Goal: Task Accomplishment & Management: Complete application form

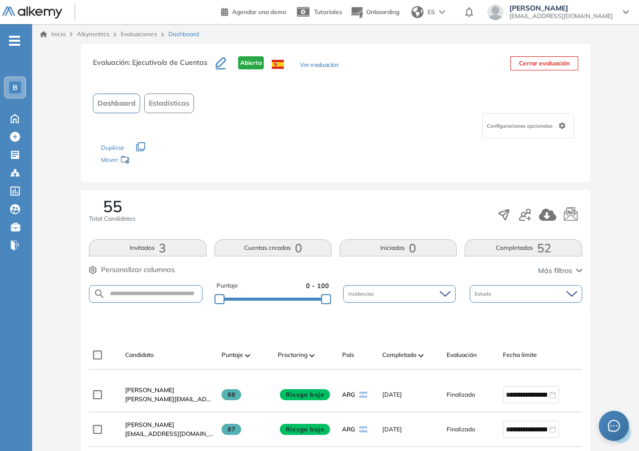
scroll to position [251, 0]
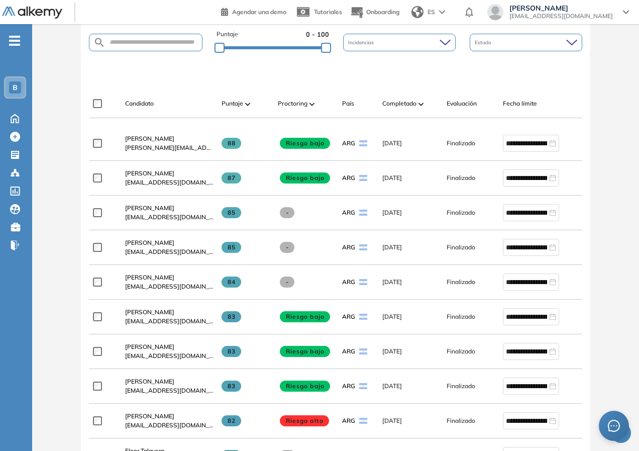
click at [421, 105] on img at bounding box center [420, 103] width 5 height 3
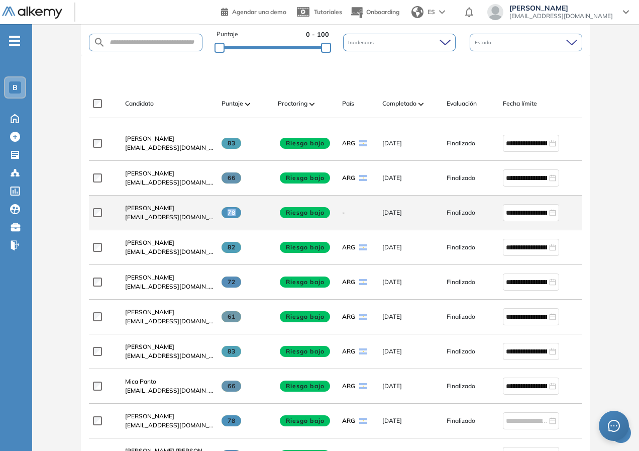
drag, startPoint x: 261, startPoint y: 218, endPoint x: 205, endPoint y: 216, distance: 56.3
click at [205, 216] on div "**********" at bounding box center [350, 212] width 522 height 35
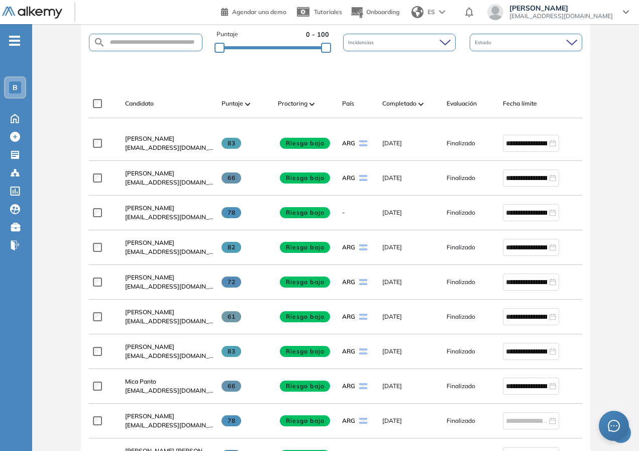
click at [49, 271] on div "Evaluación : Ejecutivo/a de Cuentas Abierta Ver evaluación Cerrar evaluación Da…" at bounding box center [335, 318] width 599 height 1050
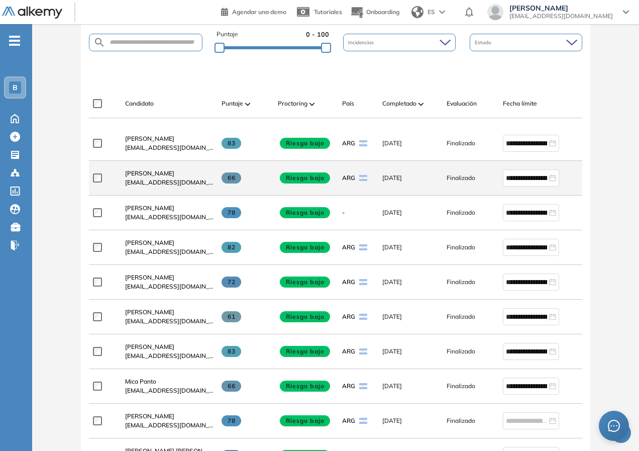
click at [232, 183] on span "66" at bounding box center [232, 177] width 20 height 11
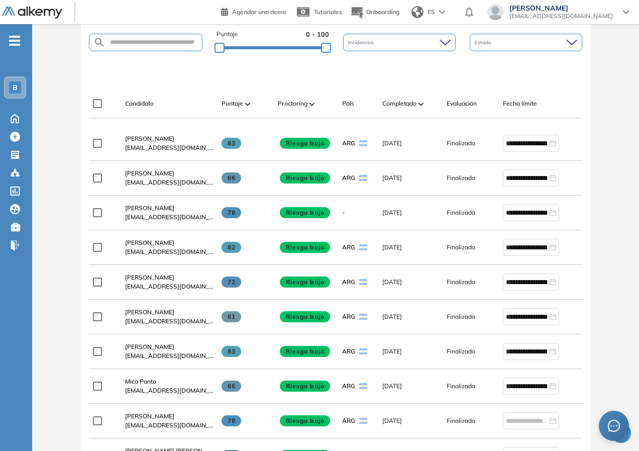
click at [604, 188] on div "Evaluación : Ejecutivo/a de Cuentas Abierta Ver evaluación Cerrar evaluación Da…" at bounding box center [335, 318] width 599 height 1050
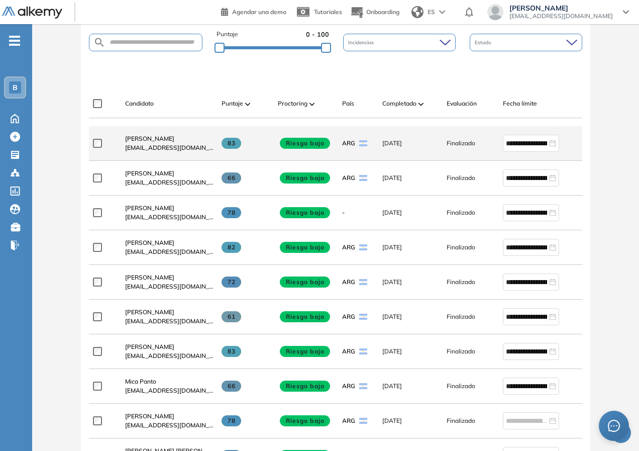
click at [233, 147] on span "83" at bounding box center [232, 143] width 20 height 11
click at [232, 147] on span "83" at bounding box center [232, 143] width 20 height 11
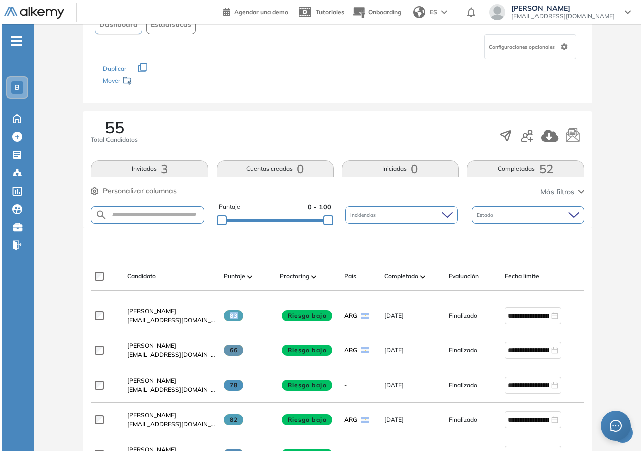
scroll to position [0, 0]
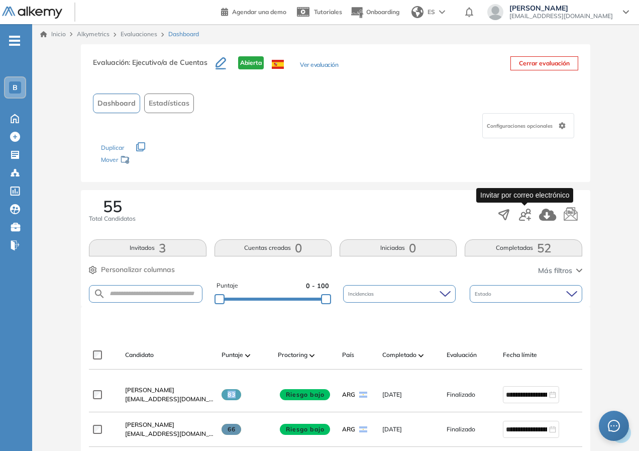
click at [519, 216] on icon "button" at bounding box center [525, 214] width 12 height 12
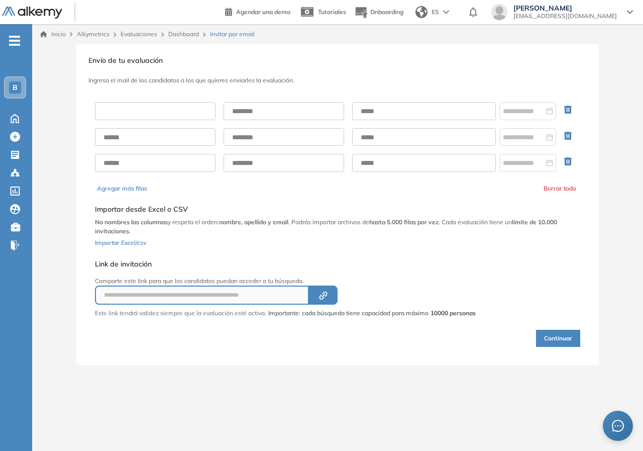
click at [156, 108] on input "text" at bounding box center [155, 111] width 121 height 18
type input "*******"
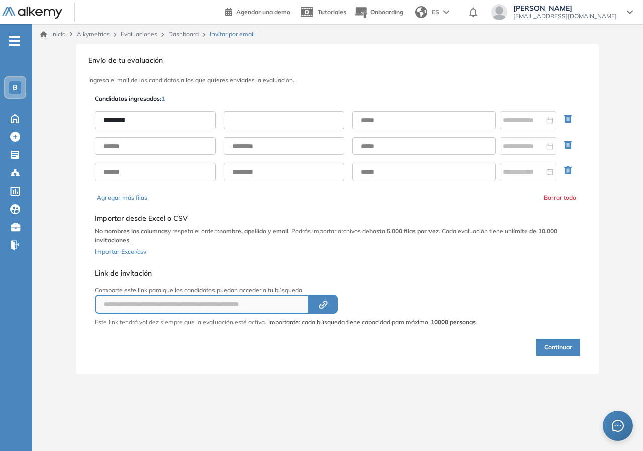
click at [234, 117] on input "text" at bounding box center [284, 120] width 121 height 18
type input "*******"
click at [442, 117] on input "text" at bounding box center [424, 120] width 144 height 18
type input "**********"
click at [517, 122] on input at bounding box center [523, 120] width 41 height 11
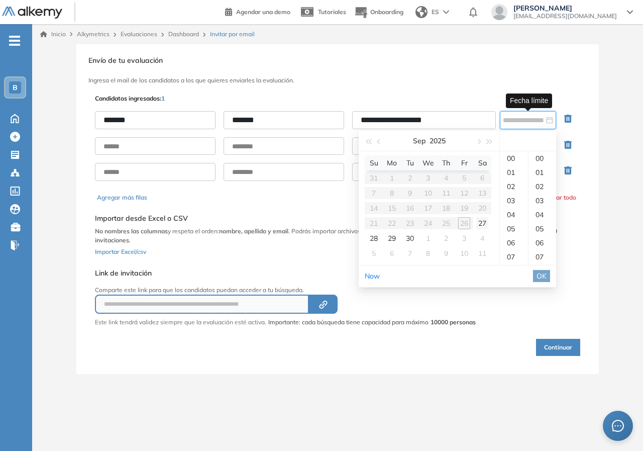
click at [482, 222] on div "27" at bounding box center [482, 223] width 12 height 12
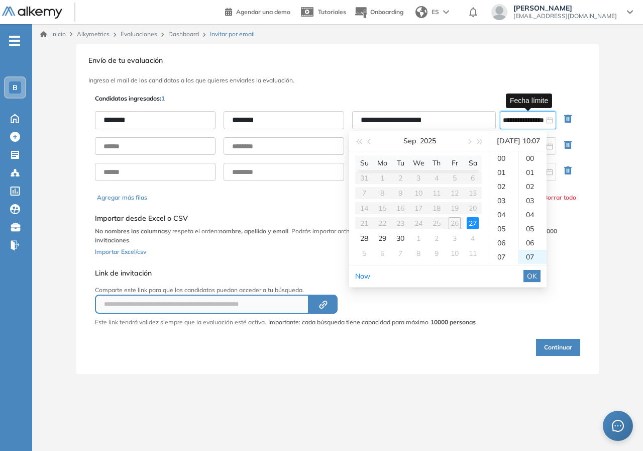
scroll to position [98, 0]
click at [499, 159] on div "10" at bounding box center [504, 158] width 28 height 14
click at [540, 160] on div "07" at bounding box center [533, 158] width 28 height 14
click at [537, 276] on span "OK" at bounding box center [532, 275] width 10 height 11
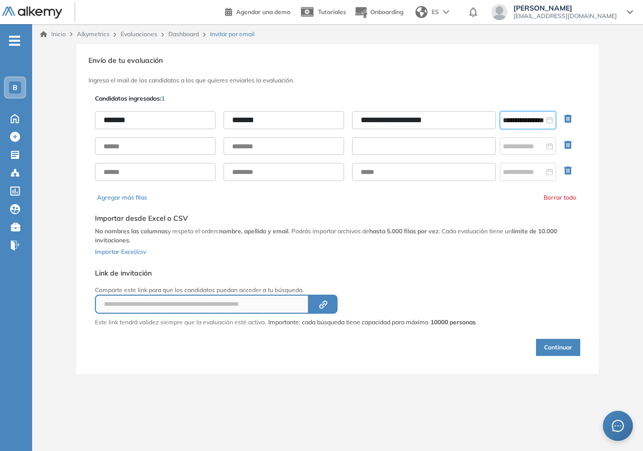
click at [448, 143] on input "text" at bounding box center [424, 146] width 144 height 18
click at [533, 118] on input "**********" at bounding box center [523, 120] width 41 height 11
click at [513, 89] on div "**********" at bounding box center [337, 224] width 482 height 273
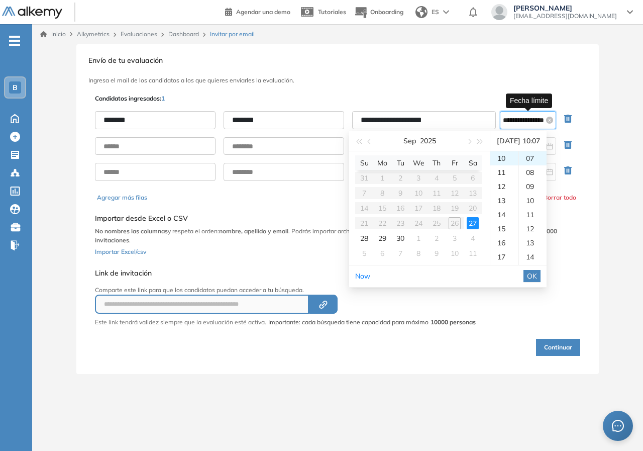
click at [529, 119] on input "**********" at bounding box center [523, 120] width 41 height 11
click at [503, 173] on div "11" at bounding box center [504, 172] width 28 height 14
click at [501, 196] on div "10" at bounding box center [504, 194] width 28 height 14
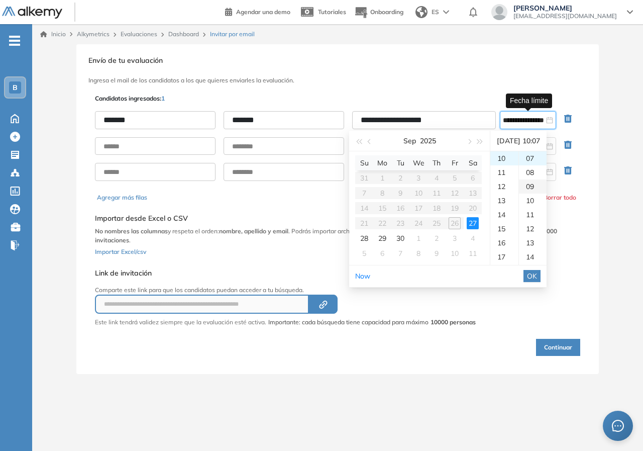
click at [533, 185] on div "09" at bounding box center [533, 186] width 28 height 14
type input "**********"
click at [537, 271] on span "OK" at bounding box center [532, 275] width 10 height 11
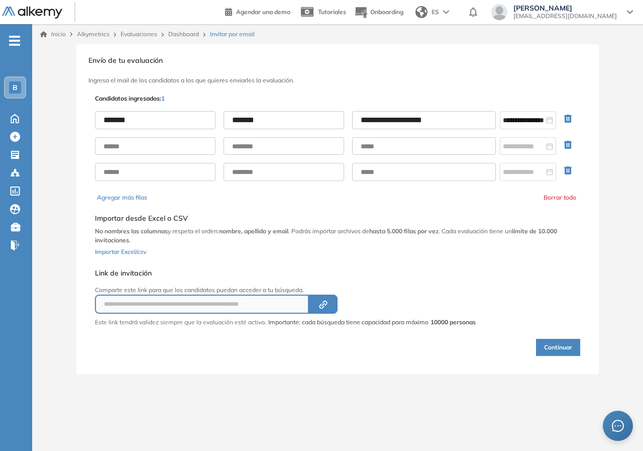
click at [553, 197] on button "Borrar todo" at bounding box center [559, 197] width 33 height 9
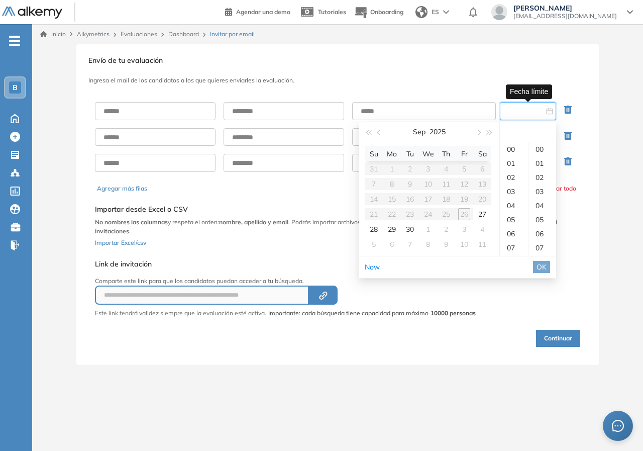
click at [539, 105] on input at bounding box center [523, 110] width 41 height 11
type input "**********"
click at [460, 213] on table "Su Mo Tu We Th Fr Sa 31 1 2 3 4 5 6 7 8 9 10 11 12 13 14 15 16 17 18 19 20 21 2…" at bounding box center [428, 198] width 127 height 105
click at [463, 213] on table "Su Mo Tu We Th Fr Sa 31 1 2 3 4 5 6 7 8 9 10 11 12 13 14 15 16 17 18 19 20 21 2…" at bounding box center [428, 198] width 127 height 105
type input "**********"
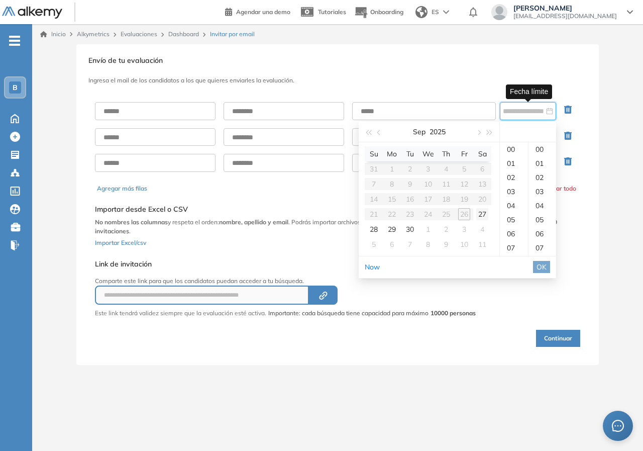
click at [482, 212] on div "27" at bounding box center [482, 214] width 12 height 12
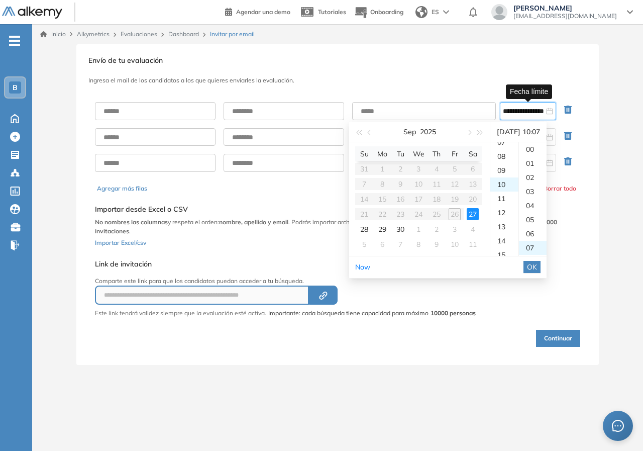
scroll to position [98, 0]
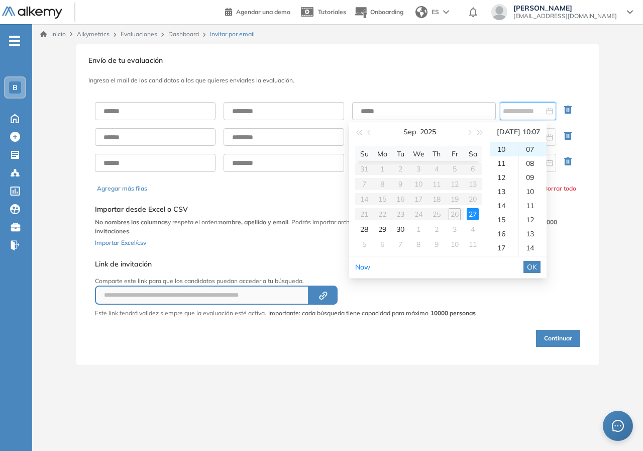
click at [574, 263] on div "**********" at bounding box center [337, 220] width 489 height 256
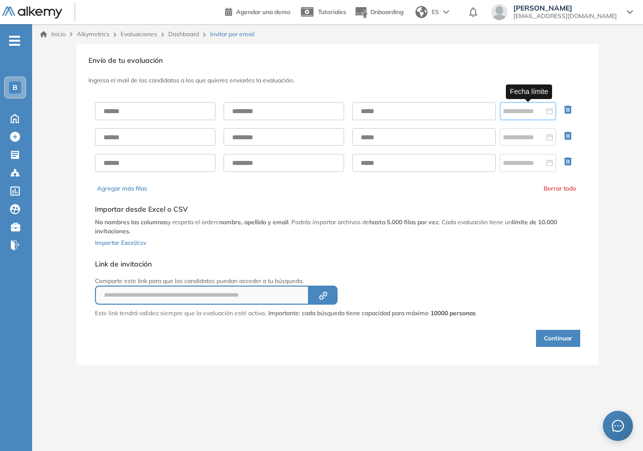
click at [515, 102] on div at bounding box center [528, 111] width 56 height 18
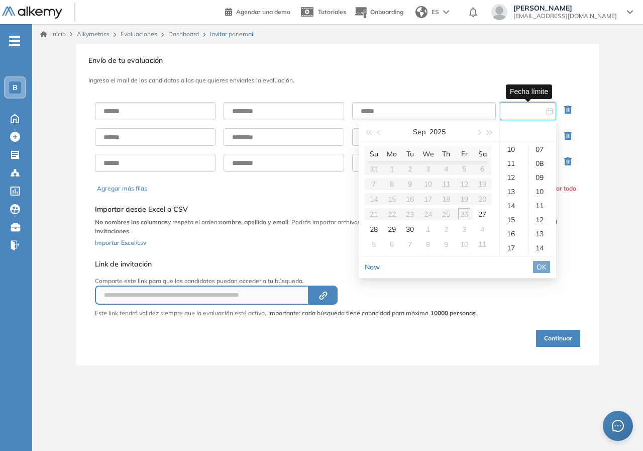
click at [519, 109] on input at bounding box center [523, 110] width 41 height 11
type input "**********"
click at [481, 211] on div "27" at bounding box center [482, 214] width 12 height 12
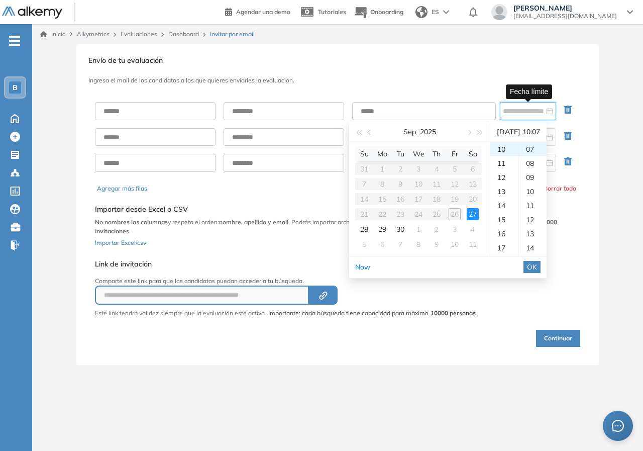
type input "**********"
click at [542, 132] on div "[DATE] 10:07" at bounding box center [518, 132] width 48 height 20
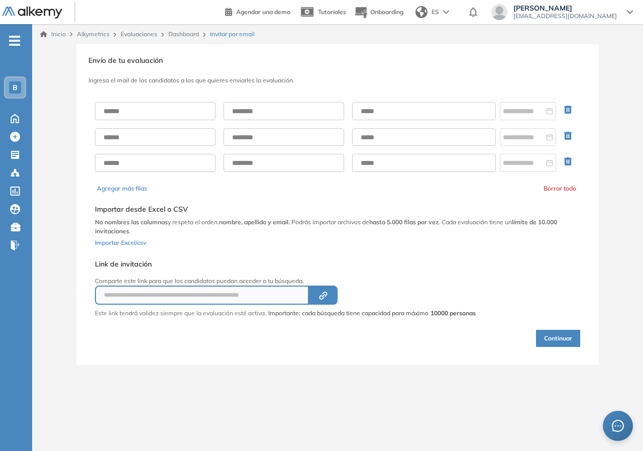
drag, startPoint x: 569, startPoint y: 293, endPoint x: 559, endPoint y: 262, distance: 32.9
click at [569, 294] on div "**********" at bounding box center [337, 220] width 489 height 256
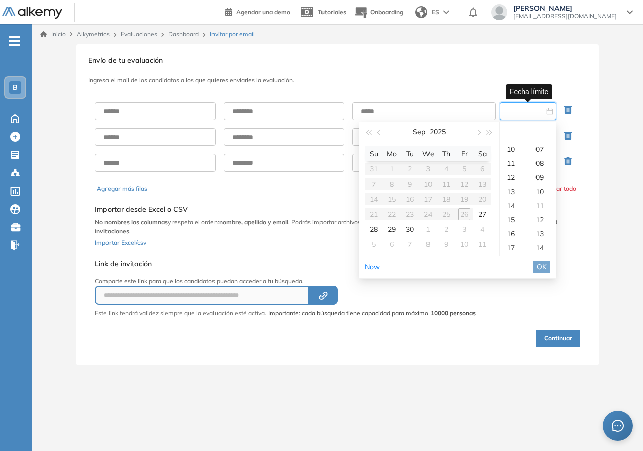
click at [511, 114] on input at bounding box center [523, 110] width 41 height 11
click at [511, 150] on div "10" at bounding box center [514, 149] width 28 height 14
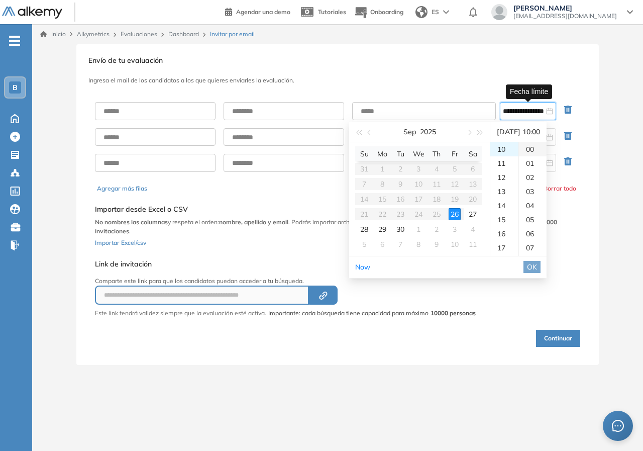
click at [535, 150] on div "00" at bounding box center [533, 149] width 28 height 14
click at [541, 244] on div "07" at bounding box center [533, 248] width 28 height 14
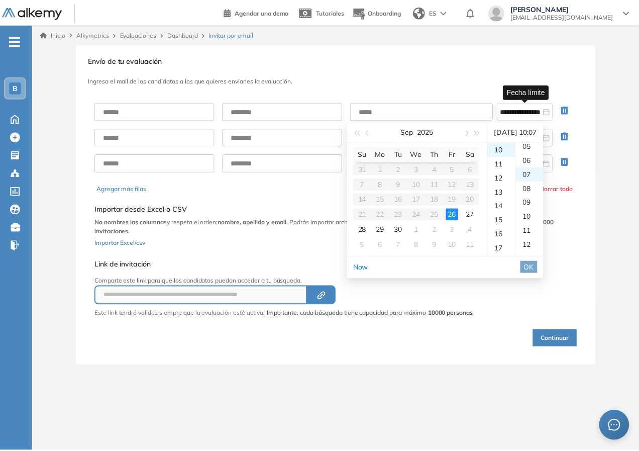
scroll to position [98, 0]
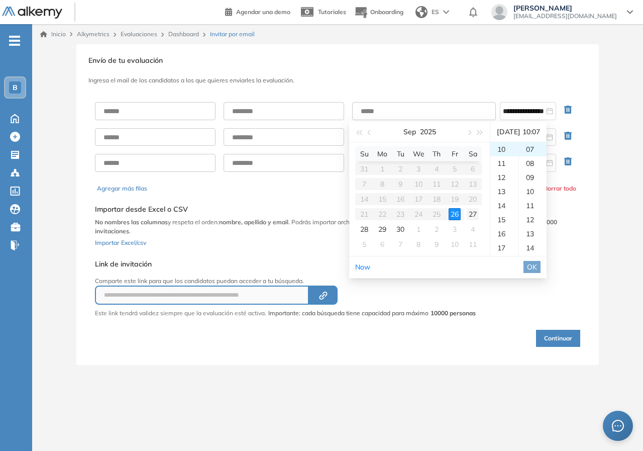
type input "**********"
drag, startPoint x: 466, startPoint y: 214, endPoint x: 483, endPoint y: 214, distance: 16.6
click at [467, 214] on td "27" at bounding box center [473, 213] width 18 height 15
click at [537, 266] on span "OK" at bounding box center [532, 266] width 10 height 11
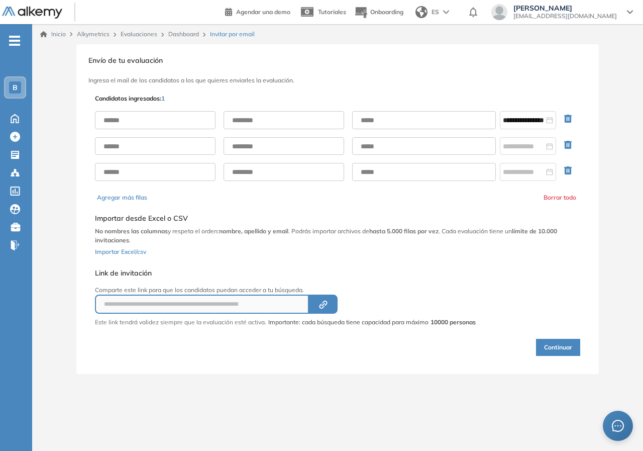
click at [192, 39] on div "Inicio Alkymetrics Evaluaciones Dashboard Invitar por email" at bounding box center [337, 34] width 611 height 20
click at [191, 38] on div "Dashboard" at bounding box center [185, 34] width 42 height 9
click at [188, 35] on link "Dashboard" at bounding box center [183, 34] width 31 height 8
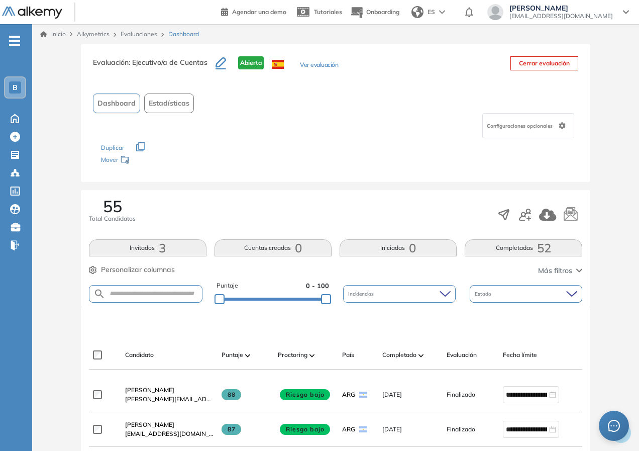
click at [418, 351] on div "Completado" at bounding box center [410, 355] width 56 height 12
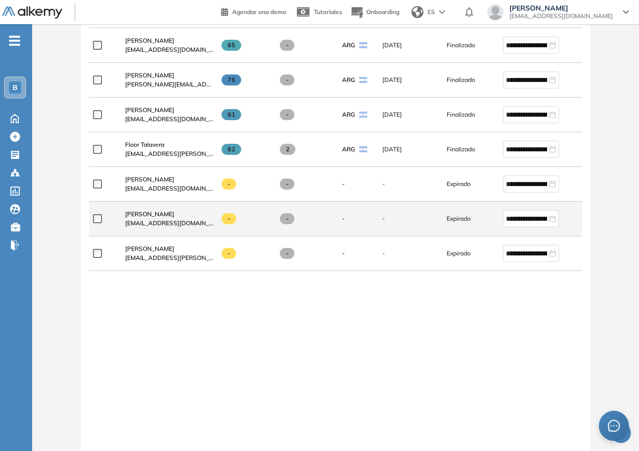
scroll to position [2038, 0]
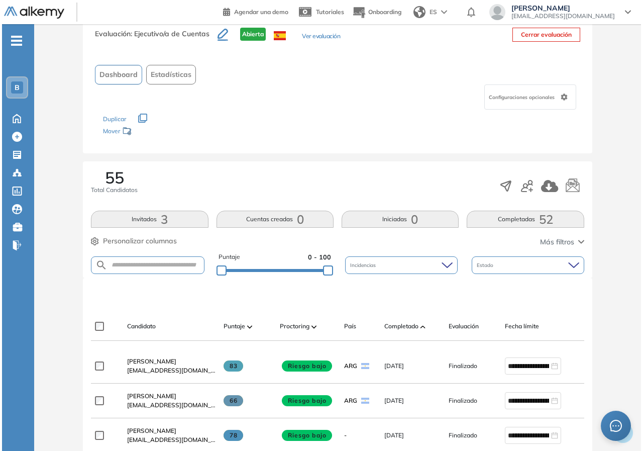
scroll to position [0, 0]
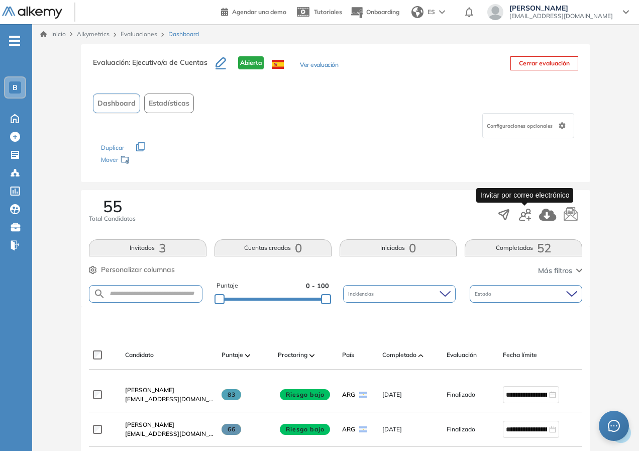
click at [530, 210] on icon "button" at bounding box center [525, 214] width 12 height 12
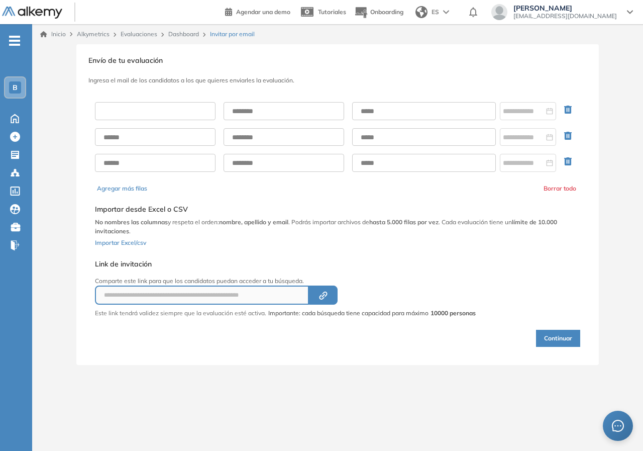
click at [180, 107] on input "text" at bounding box center [155, 111] width 121 height 18
type input "*********"
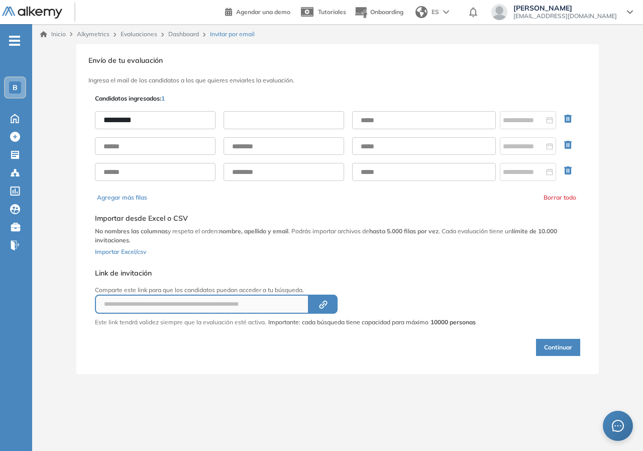
click at [249, 126] on input "text" at bounding box center [284, 120] width 121 height 18
type input "*******"
click at [402, 112] on input "text" at bounding box center [424, 120] width 144 height 18
type input "**********"
click at [520, 121] on input at bounding box center [523, 120] width 41 height 11
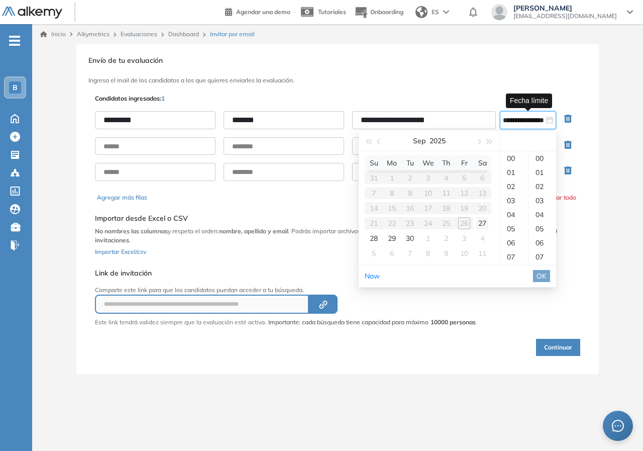
type input "**********"
click at [483, 224] on div "27" at bounding box center [482, 223] width 12 height 12
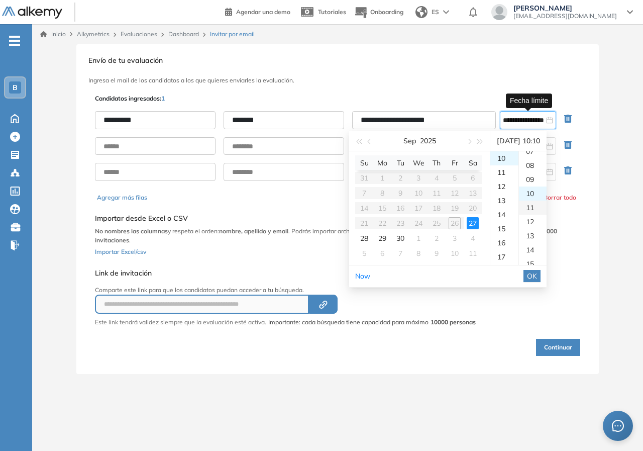
scroll to position [141, 0]
click at [535, 159] on div "10" at bounding box center [533, 158] width 28 height 14
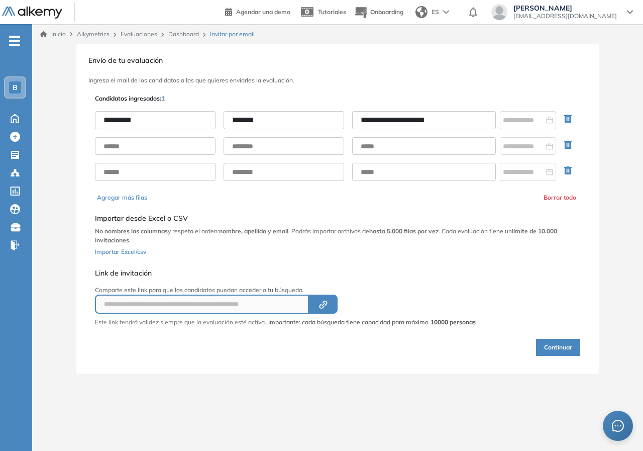
click at [626, 314] on div "**********" at bounding box center [337, 209] width 611 height 330
click at [510, 119] on input at bounding box center [523, 120] width 41 height 11
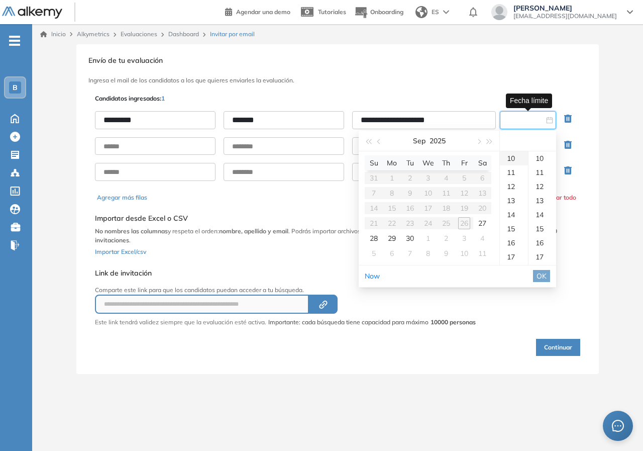
click at [515, 158] on div "10" at bounding box center [514, 158] width 28 height 14
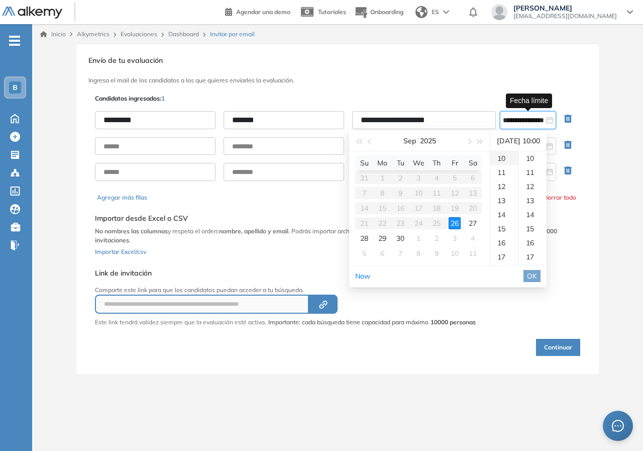
scroll to position [0, 0]
type input "**********"
click at [473, 222] on div "27" at bounding box center [473, 223] width 12 height 12
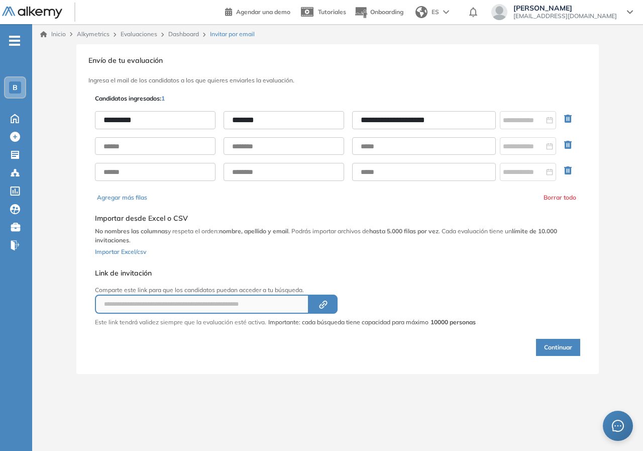
drag, startPoint x: 608, startPoint y: 259, endPoint x: 483, endPoint y: 220, distance: 130.9
click at [608, 260] on div "**********" at bounding box center [337, 209] width 611 height 330
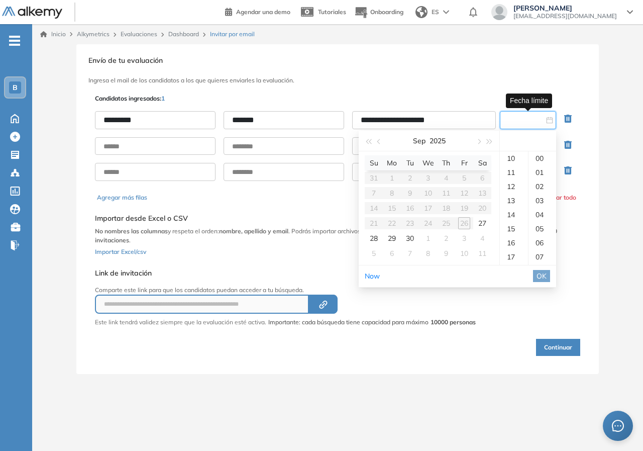
click at [506, 120] on input at bounding box center [523, 120] width 41 height 11
type input "**********"
click at [483, 221] on div "27" at bounding box center [482, 223] width 12 height 12
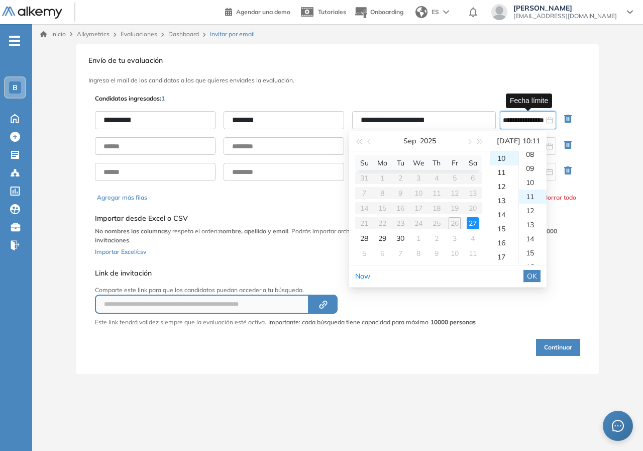
scroll to position [155, 0]
click at [537, 273] on span "OK" at bounding box center [532, 275] width 10 height 11
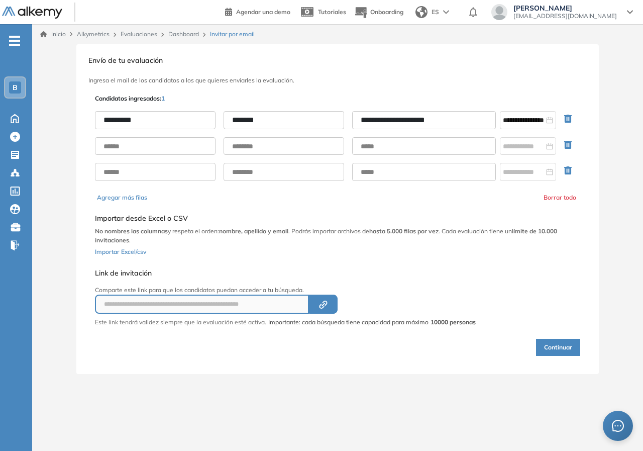
drag, startPoint x: 468, startPoint y: 121, endPoint x: 115, endPoint y: 107, distance: 353.4
click at [115, 107] on div "**********" at bounding box center [337, 146] width 485 height 86
paste input "*"
type input "**********"
click at [639, 209] on div "**********" at bounding box center [337, 209] width 611 height 330
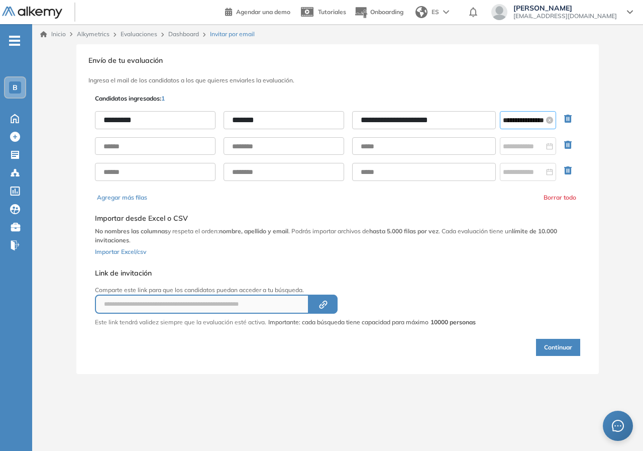
click at [518, 124] on input "**********" at bounding box center [523, 120] width 41 height 11
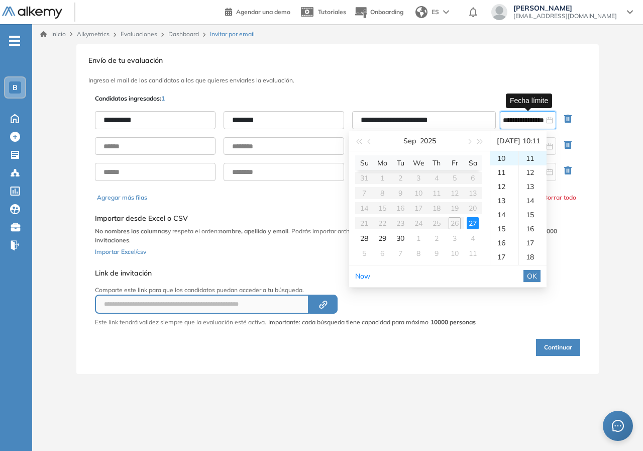
click at [458, 221] on table "Su Mo Tu We Th Fr Sa 31 1 2 3 4 5 6 7 8 9 10 11 12 13 14 15 16 17 18 19 20 21 2…" at bounding box center [418, 207] width 127 height 105
drag, startPoint x: 461, startPoint y: 237, endPoint x: 384, endPoint y: 241, distance: 77.0
click at [459, 237] on td "3" at bounding box center [455, 238] width 18 height 15
click at [371, 142] on span "button" at bounding box center [370, 141] width 5 height 5
click at [473, 221] on div "27" at bounding box center [473, 223] width 12 height 12
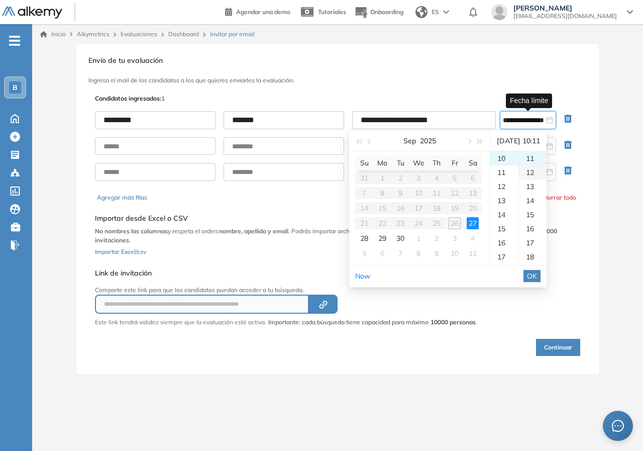
click at [538, 171] on div "12" at bounding box center [533, 172] width 28 height 14
type input "**********"
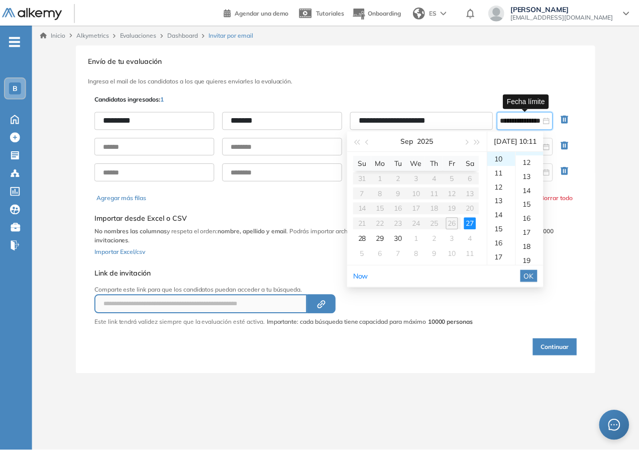
scroll to position [169, 0]
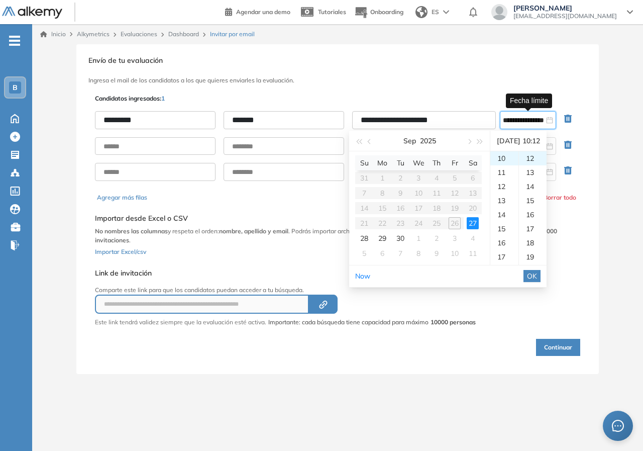
click at [537, 274] on span "OK" at bounding box center [532, 275] width 10 height 11
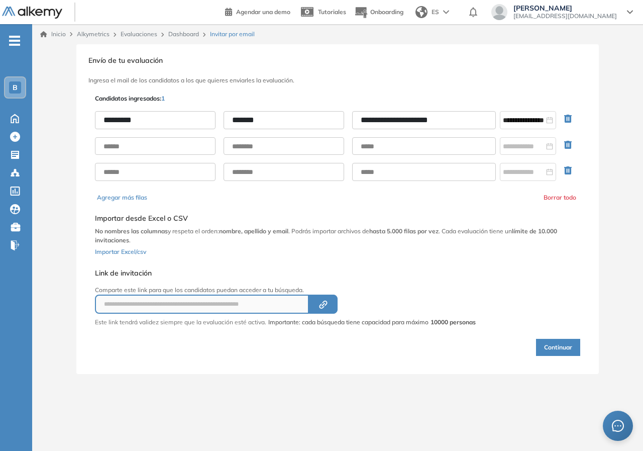
click at [558, 349] on button "Continuar" at bounding box center [558, 347] width 44 height 17
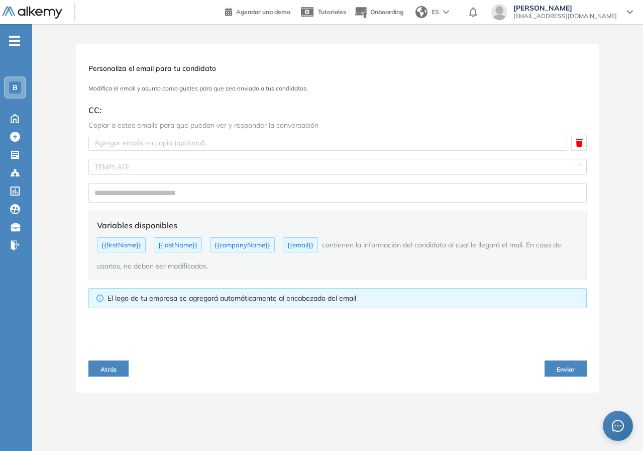
type input "**********"
type textarea "**********"
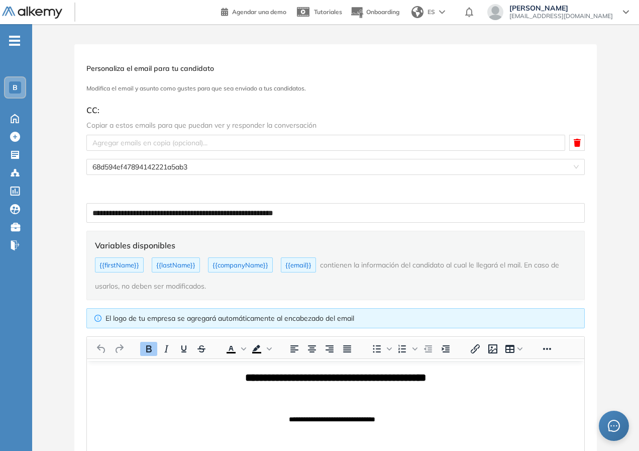
click at [258, 102] on div "**********" at bounding box center [335, 314] width 522 height 541
click at [248, 108] on span "CC :" at bounding box center [335, 110] width 498 height 12
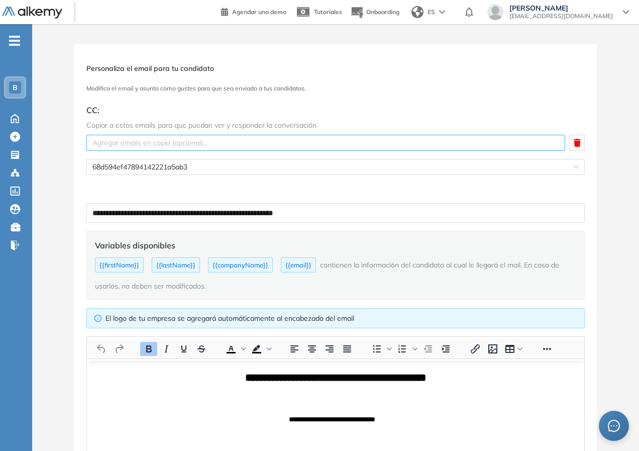
click at [190, 143] on div at bounding box center [326, 143] width 474 height 12
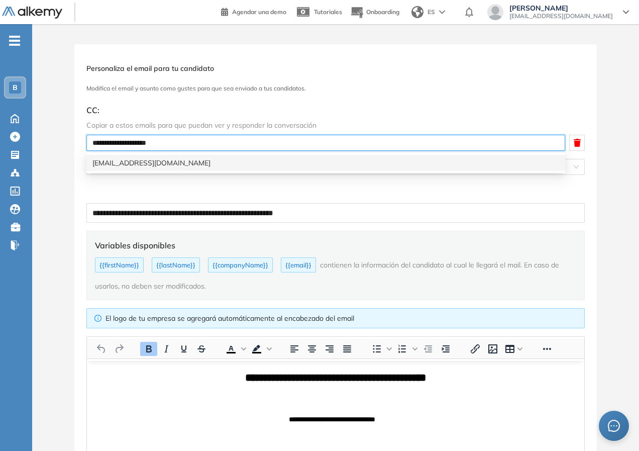
type input "**********"
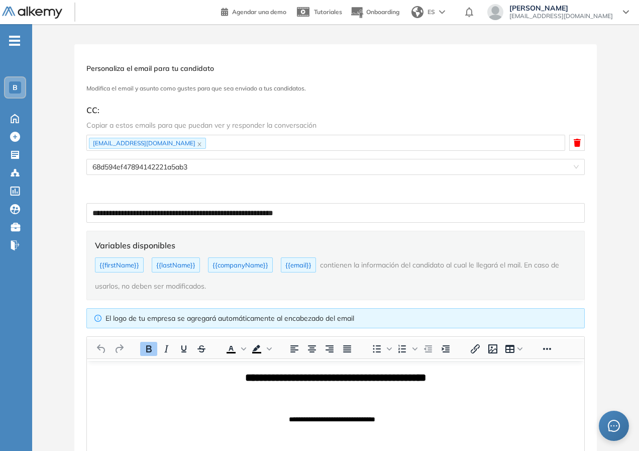
click at [447, 86] on h3 "Modifica el email y asunto como gustes para que sea enviado a tus candidatos." at bounding box center [335, 88] width 498 height 7
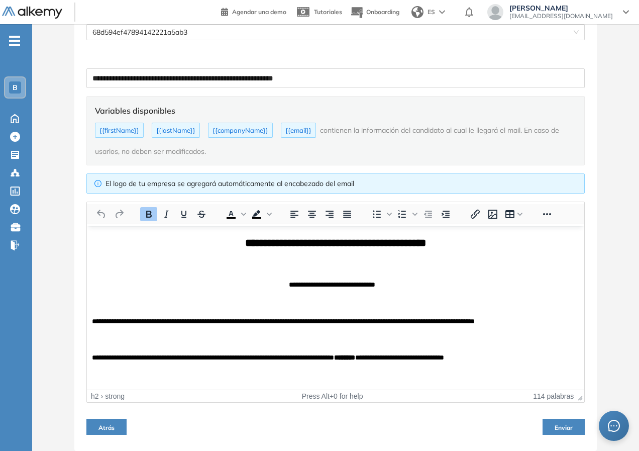
click at [570, 427] on span "Enviar" at bounding box center [564, 427] width 18 height 8
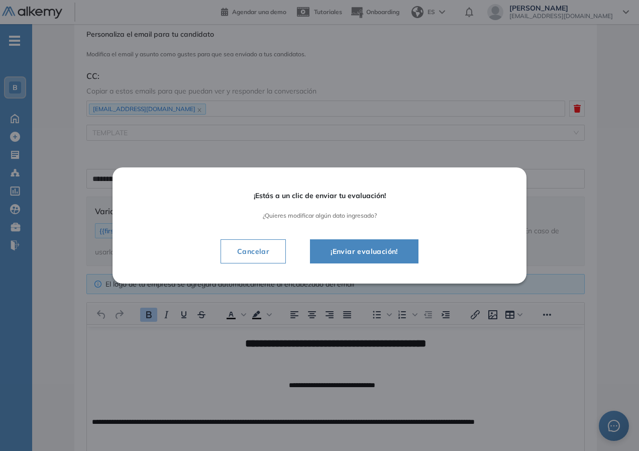
click at [372, 248] on span "¡Enviar evaluación!" at bounding box center [363, 251] width 83 height 12
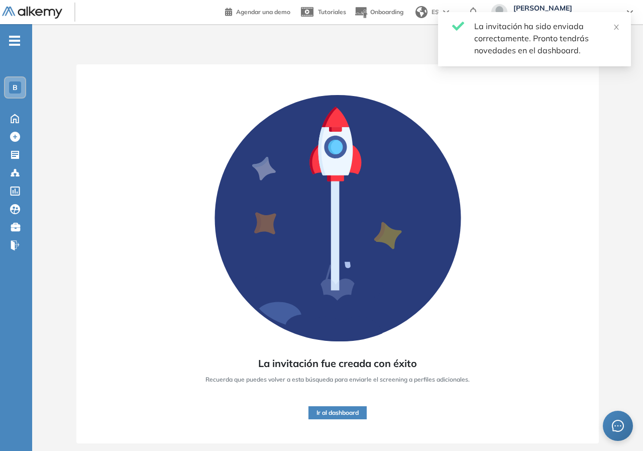
click at [341, 412] on button "Ir al dashboard" at bounding box center [337, 412] width 58 height 13
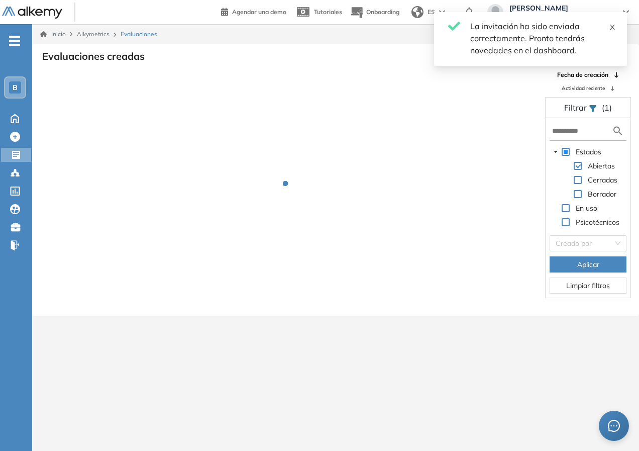
click at [611, 21] on span at bounding box center [612, 25] width 7 height 9
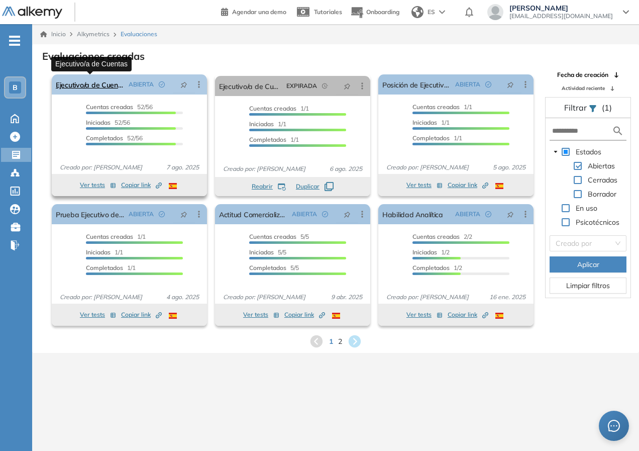
click at [87, 82] on link "Ejecutivo/a de Cuentas" at bounding box center [90, 84] width 69 height 20
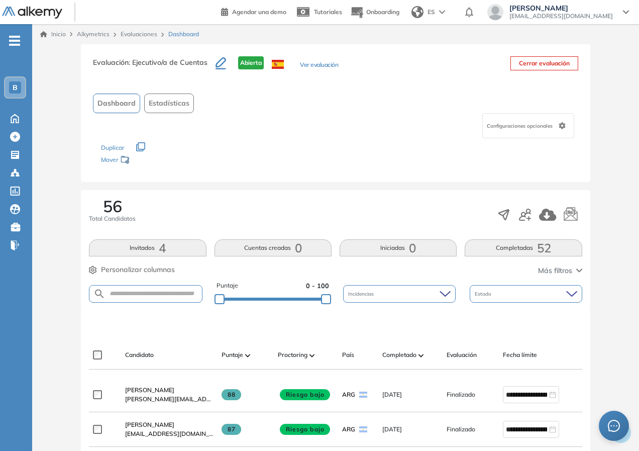
scroll to position [151, 0]
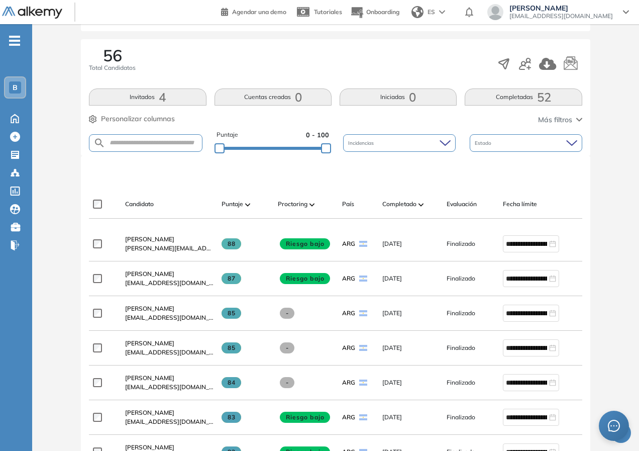
click at [137, 100] on button "Invitados 4" at bounding box center [147, 96] width 117 height 17
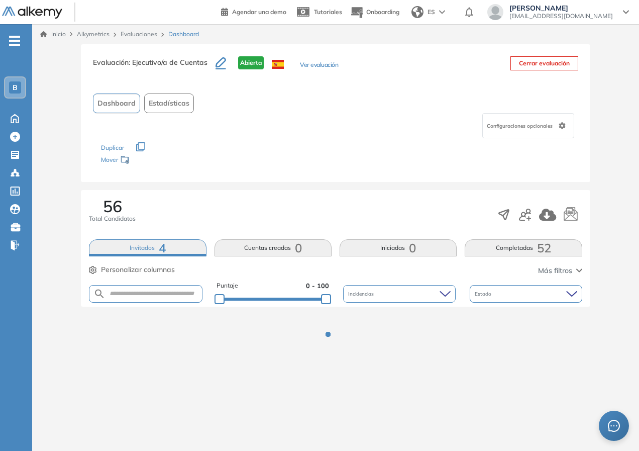
scroll to position [0, 0]
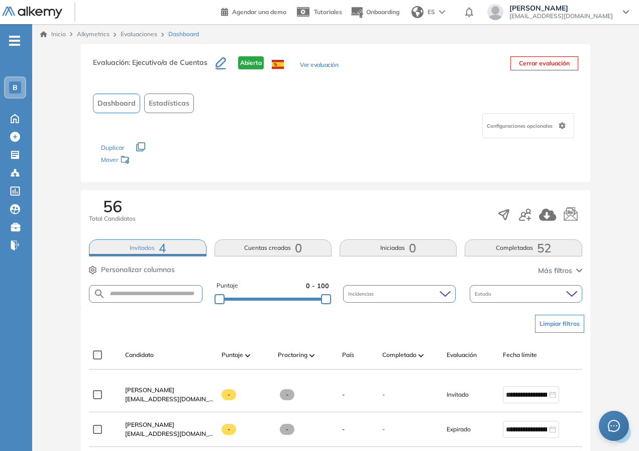
click at [46, 321] on div "Evaluación : Ejecutivo/a de Cuentas Abierta Ver evaluación Cerrar evaluación Da…" at bounding box center [335, 378] width 599 height 669
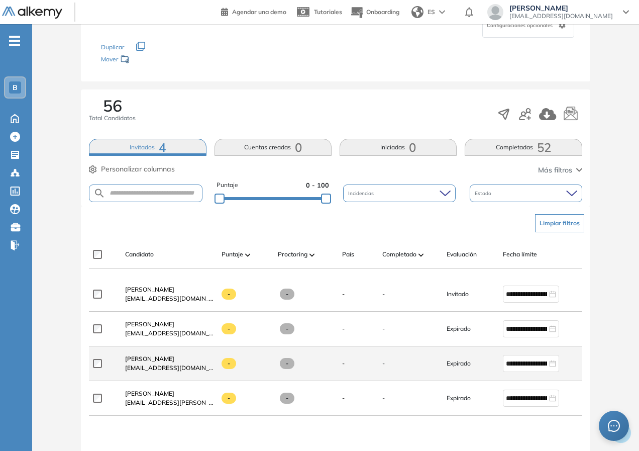
scroll to position [151, 0]
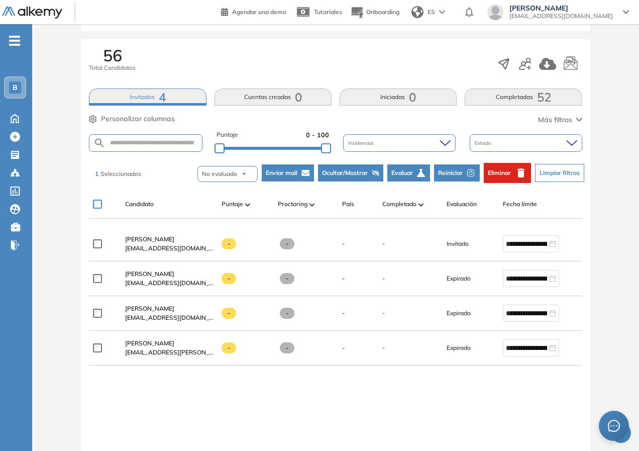
click at [505, 174] on span "Eliminar" at bounding box center [499, 172] width 23 height 9
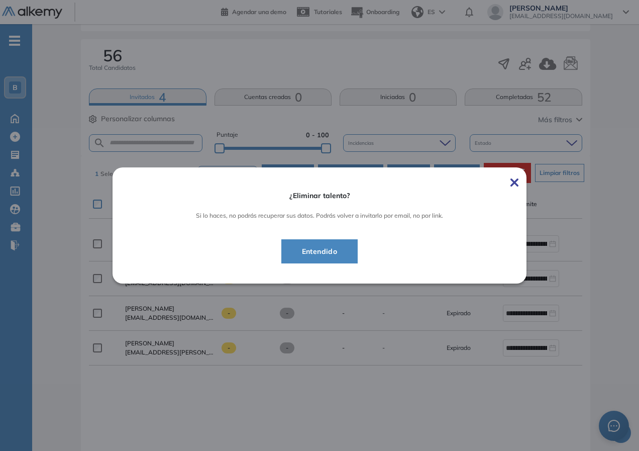
click at [318, 248] on span "Entendido" at bounding box center [320, 251] width 52 height 12
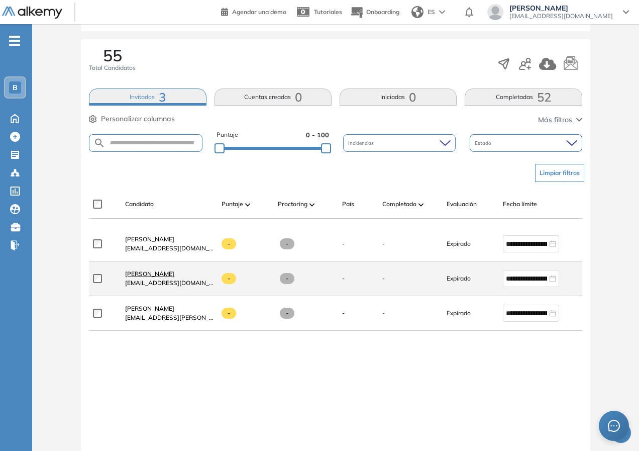
click at [149, 277] on span "[PERSON_NAME]" at bounding box center [149, 274] width 49 height 8
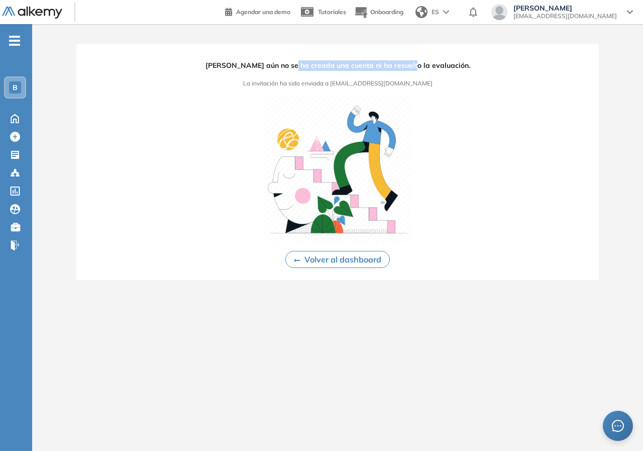
drag, startPoint x: 285, startPoint y: 65, endPoint x: 407, endPoint y: 62, distance: 121.6
click at [407, 62] on span "[PERSON_NAME] aún no se ha creado una cuenta ni ha resuelto la evaluación." at bounding box center [337, 65] width 265 height 11
click at [477, 76] on div "[PERSON_NAME] aún no se ha creado una cuenta ni ha resuelto la evaluación. La i…" at bounding box center [337, 162] width 522 height 236
drag, startPoint x: 227, startPoint y: 67, endPoint x: 300, endPoint y: 59, distance: 74.3
click at [300, 59] on div "[PERSON_NAME] aún no se ha creado una cuenta ni ha resuelto la evaluación." at bounding box center [337, 63] width 265 height 15
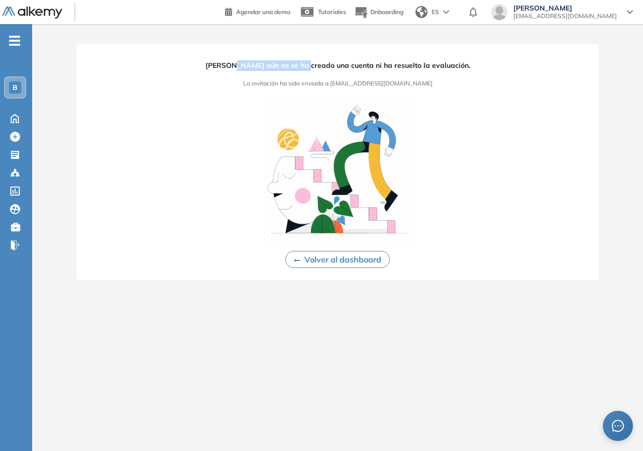
drag, startPoint x: 331, startPoint y: 63, endPoint x: 566, endPoint y: 67, distance: 234.6
click at [566, 67] on div "[PERSON_NAME] aún no se ha creado una cuenta ni ha resuelto la evaluación. La i…" at bounding box center [337, 162] width 522 height 236
click at [592, 163] on div "[PERSON_NAME] aún no se ha creado una cuenta ni ha resuelto la evaluación. La i…" at bounding box center [337, 162] width 522 height 236
click at [301, 262] on button "Volver al dashboard" at bounding box center [337, 259] width 104 height 17
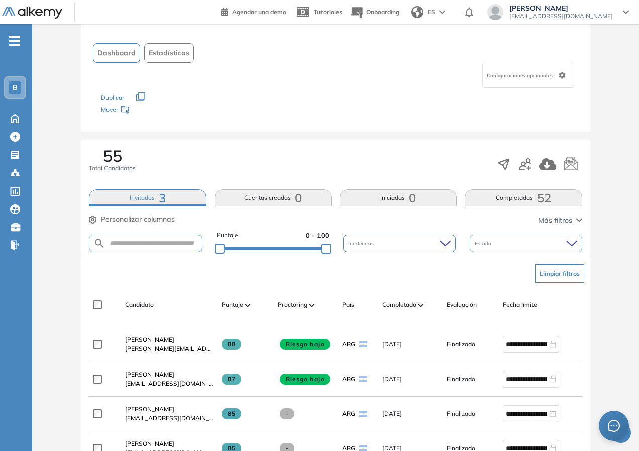
scroll to position [151, 0]
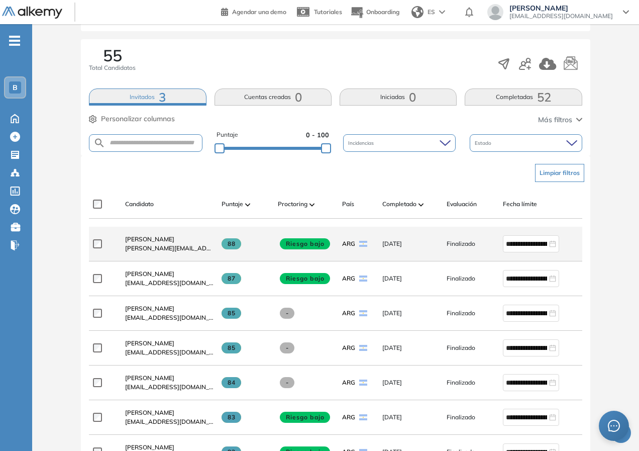
click at [150, 235] on div "[PERSON_NAME] Macias [EMAIL_ADDRESS][PERSON_NAME][DOMAIN_NAME]" at bounding box center [165, 244] width 96 height 34
click at [152, 239] on span "[PERSON_NAME]" at bounding box center [149, 239] width 49 height 8
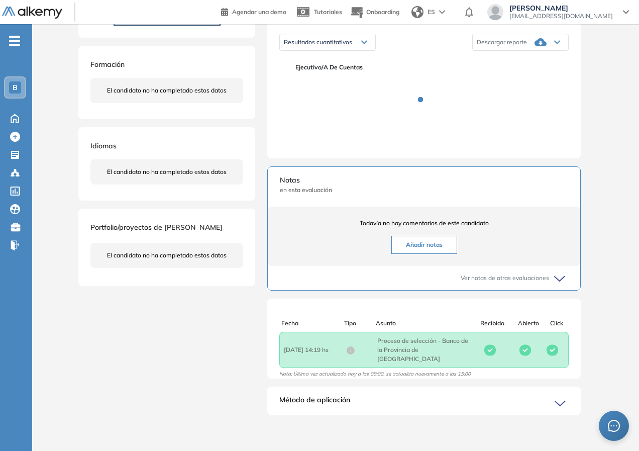
scroll to position [163, 0]
drag, startPoint x: 387, startPoint y: 343, endPoint x: 425, endPoint y: 352, distance: 39.2
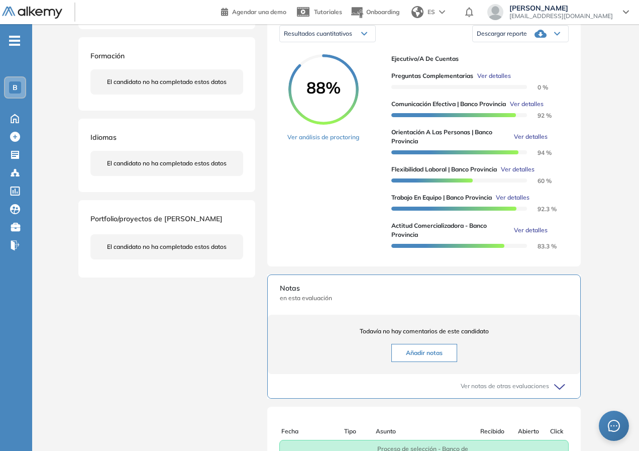
scroll to position [280, 0]
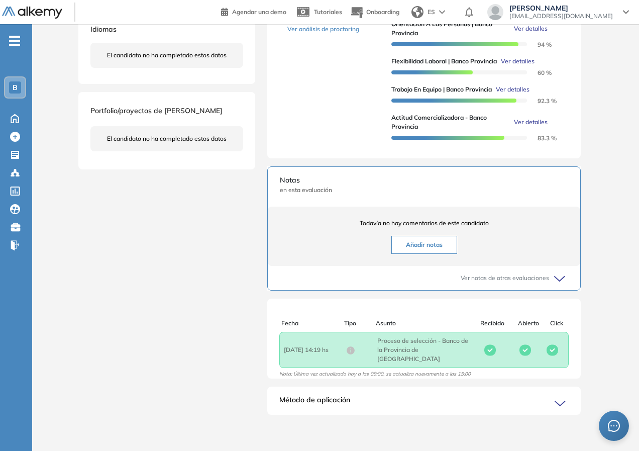
click at [456, 356] on span "Asunto : Proceso de selección - Banco de la Provincia de [GEOGRAPHIC_DATA]" at bounding box center [423, 349] width 93 height 27
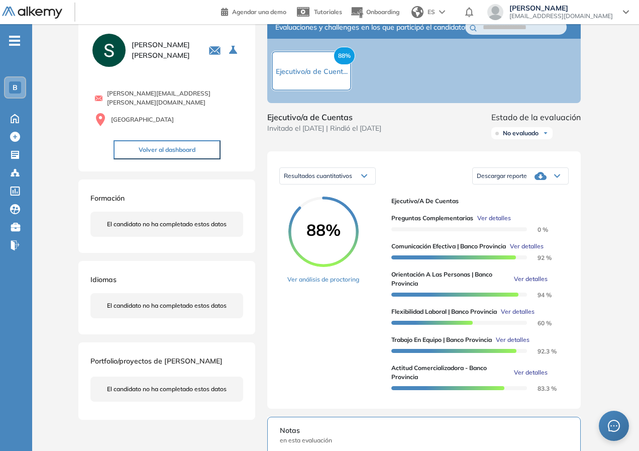
scroll to position [0, 0]
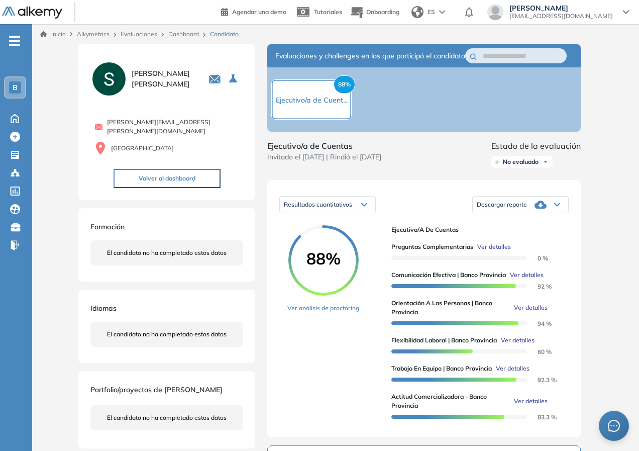
click at [195, 32] on link "Dashboard" at bounding box center [183, 34] width 31 height 8
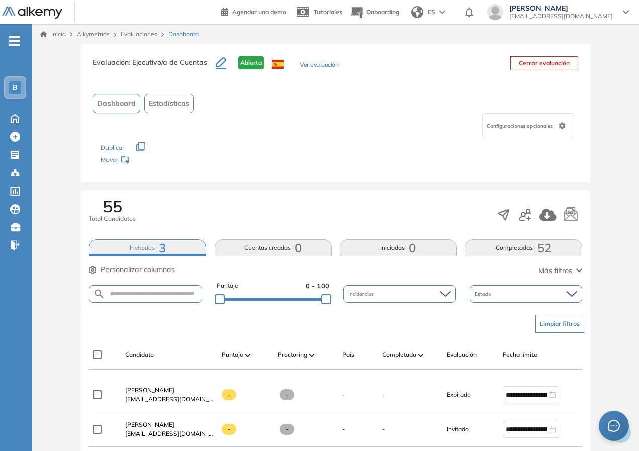
scroll to position [201, 0]
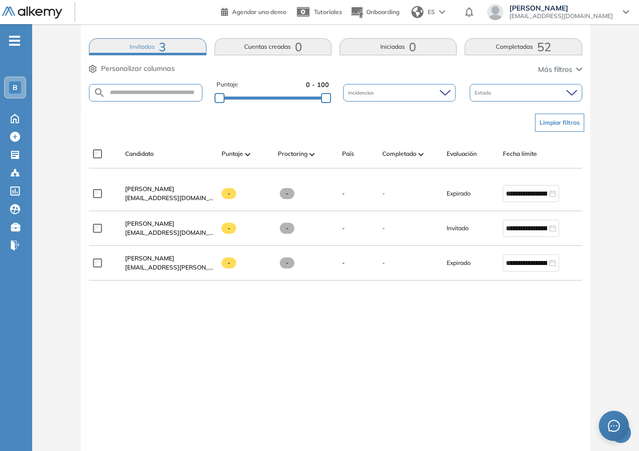
click at [302, 343] on div "**********" at bounding box center [335, 312] width 493 height 273
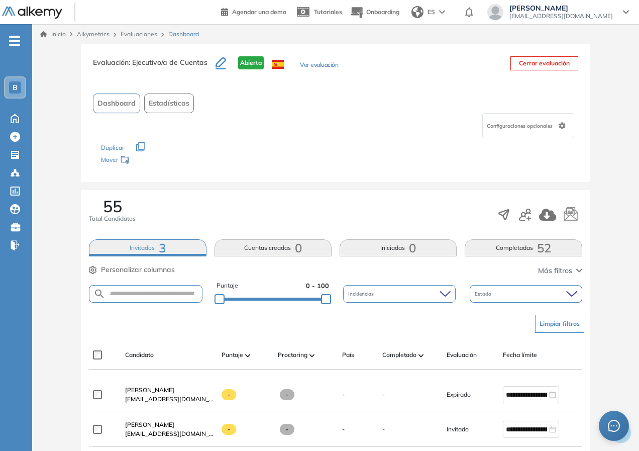
click at [141, 34] on link "Evaluaciones" at bounding box center [139, 34] width 37 height 8
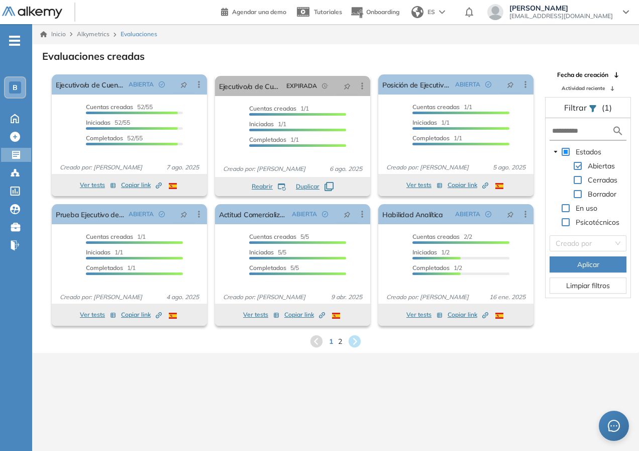
click at [79, 73] on div "El proctoring será activado ¡Importante!: Los usuarios que ya realizaron la eva…" at bounding box center [129, 135] width 163 height 130
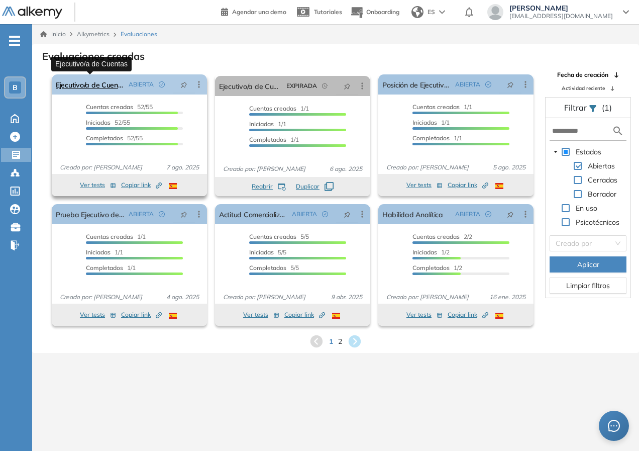
click at [77, 78] on link "Ejecutivo/a de Cuentas" at bounding box center [90, 84] width 69 height 20
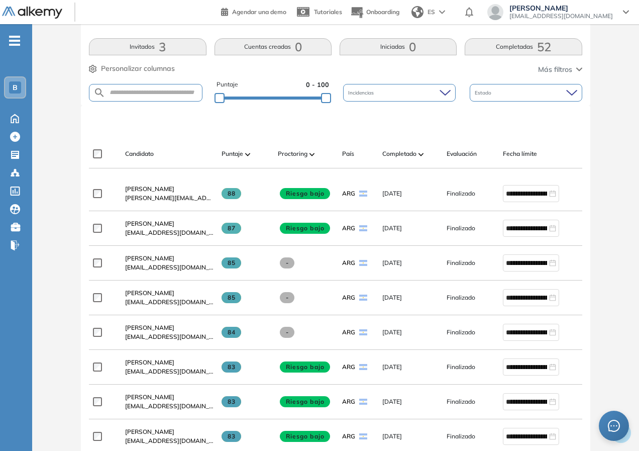
scroll to position [50, 0]
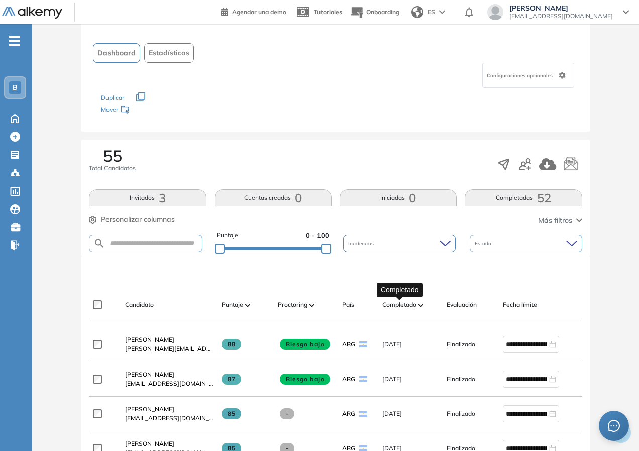
click at [412, 307] on span "Completado" at bounding box center [399, 304] width 34 height 9
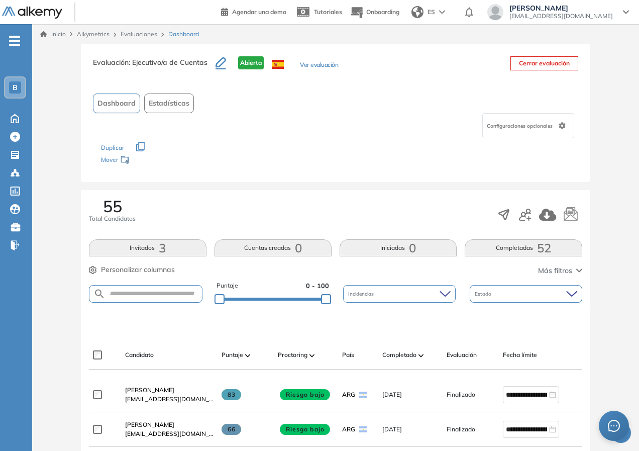
scroll to position [201, 0]
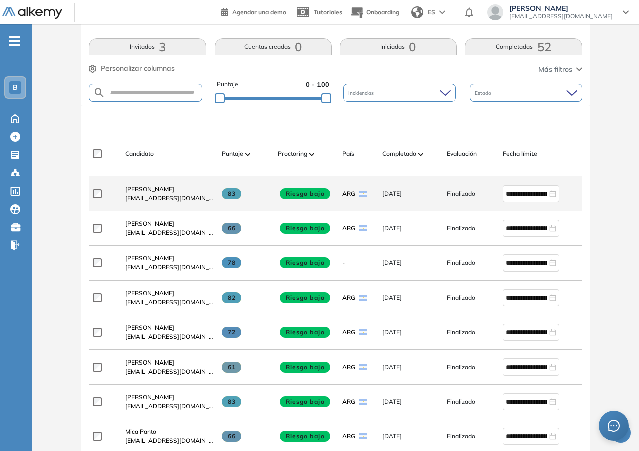
click at [200, 202] on span "[EMAIL_ADDRESS][DOMAIN_NAME]" at bounding box center [169, 197] width 88 height 9
click at [132, 202] on span "[EMAIL_ADDRESS][DOMAIN_NAME]" at bounding box center [169, 197] width 88 height 9
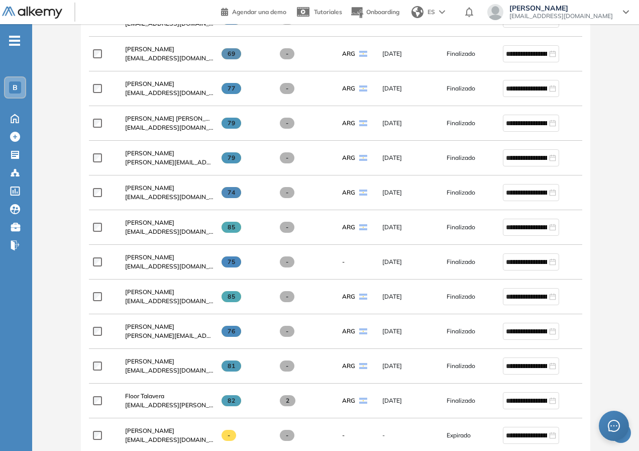
scroll to position [2038, 0]
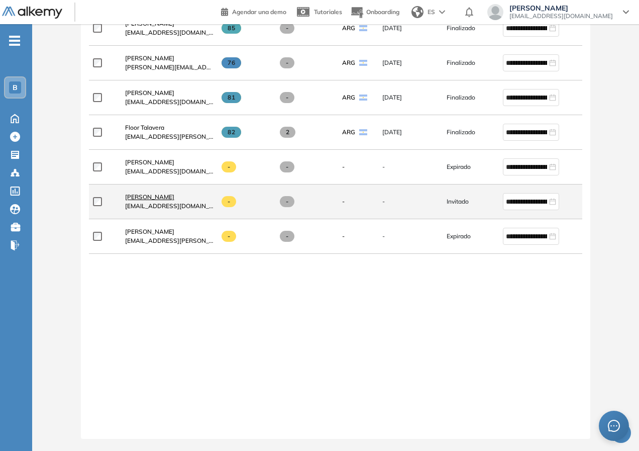
click at [167, 193] on span "[PERSON_NAME]" at bounding box center [149, 197] width 49 height 8
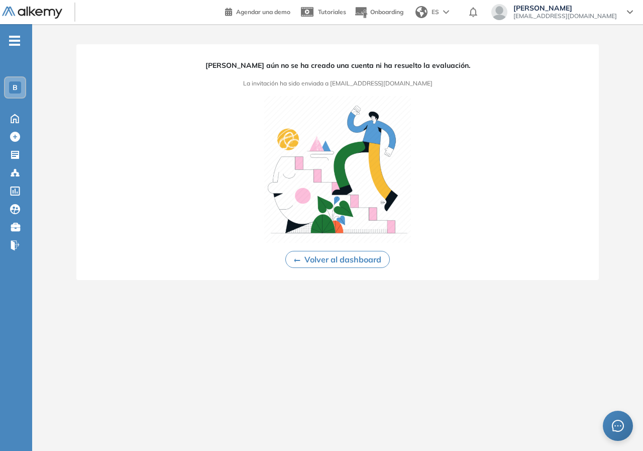
click at [318, 259] on button "Volver al dashboard" at bounding box center [337, 259] width 104 height 17
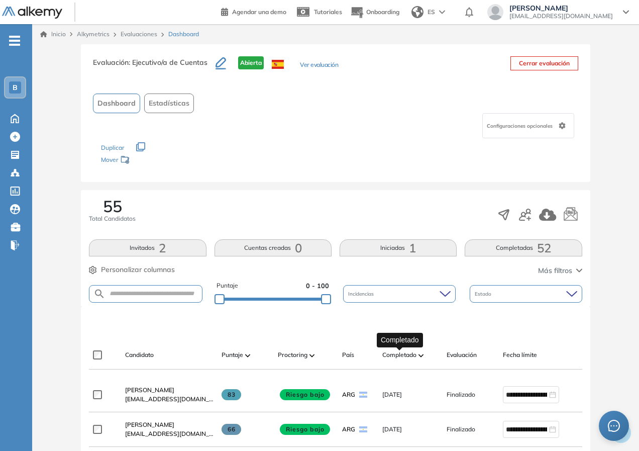
click at [403, 353] on span "Completado" at bounding box center [399, 354] width 34 height 9
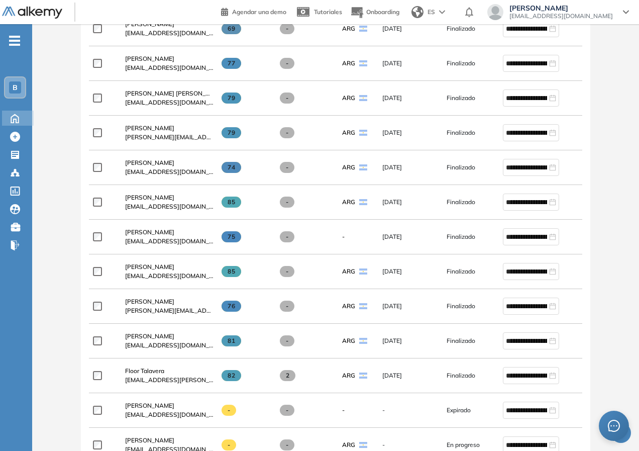
scroll to position [1536, 0]
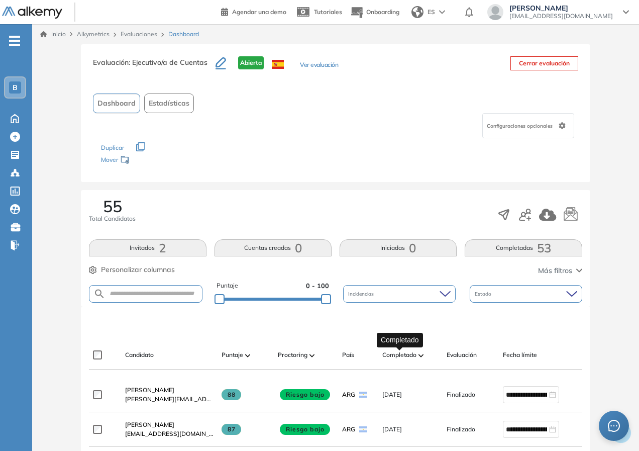
click at [407, 355] on span "Completado" at bounding box center [399, 354] width 34 height 9
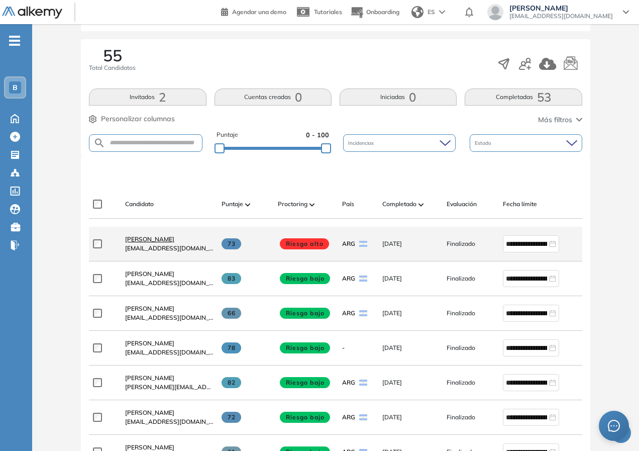
click at [160, 242] on span "[PERSON_NAME]" at bounding box center [149, 239] width 49 height 8
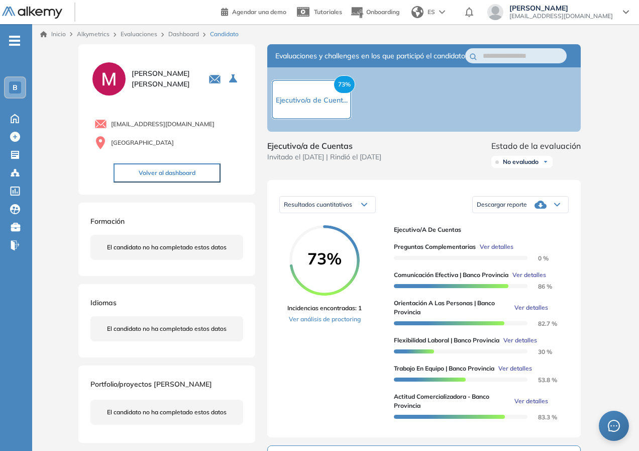
click at [630, 160] on div "Inicio Alkymetrics Evaluaciones Dashboard Candidato Duración : 00:00:00 Cantida…" at bounding box center [335, 376] width 607 height 705
click at [319, 323] on link "Ver análisis de proctoring" at bounding box center [324, 318] width 74 height 9
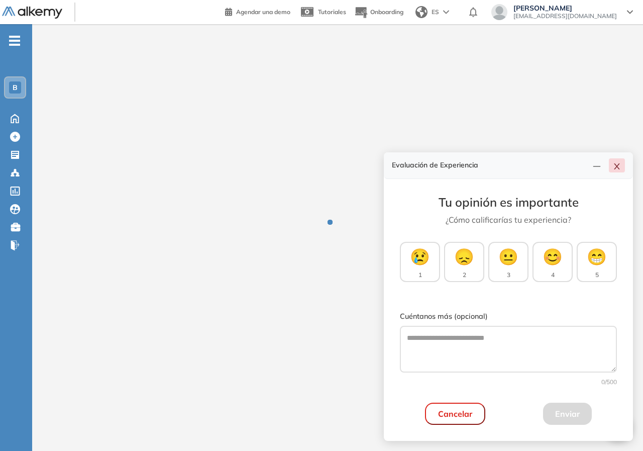
click at [617, 168] on icon "close" at bounding box center [617, 166] width 8 height 8
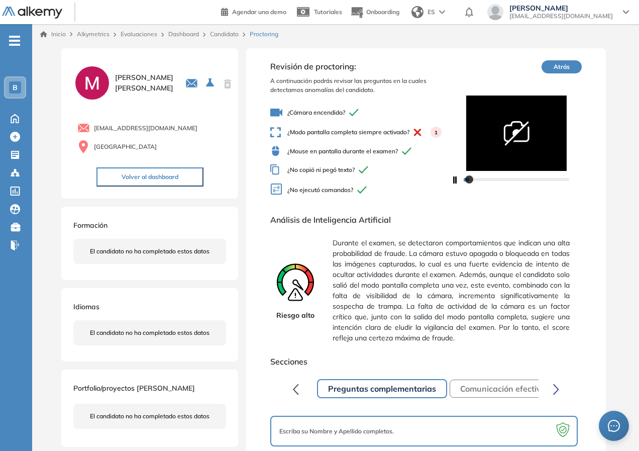
click at [463, 287] on span "Durante el examen, se detectaron comportamientos que indican una alta probabili…" at bounding box center [451, 291] width 237 height 114
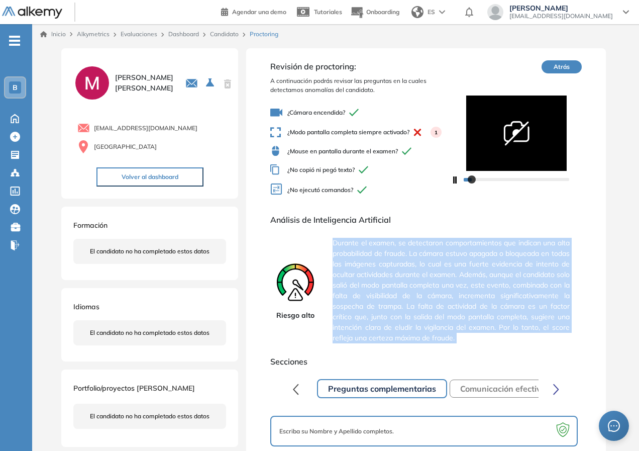
click at [463, 287] on span "Durante el examen, se detectaron comportamientos que indican una alta probabili…" at bounding box center [451, 291] width 237 height 114
click at [410, 271] on span "Durante el examen, se detectaron comportamientos que indican una alta probabili…" at bounding box center [451, 291] width 237 height 114
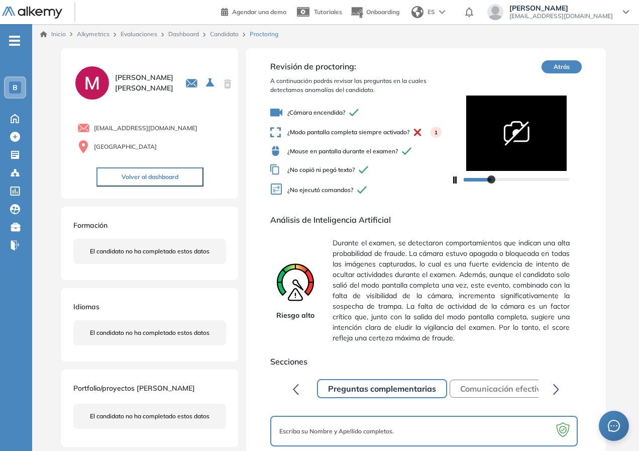
click at [220, 37] on link "Candidato" at bounding box center [224, 34] width 29 height 8
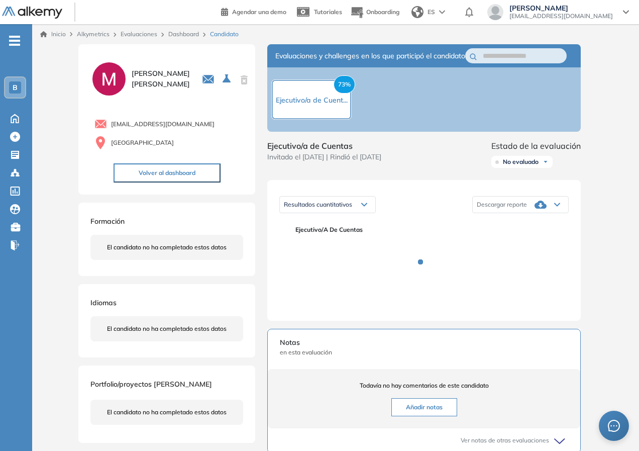
scroll to position [50, 0]
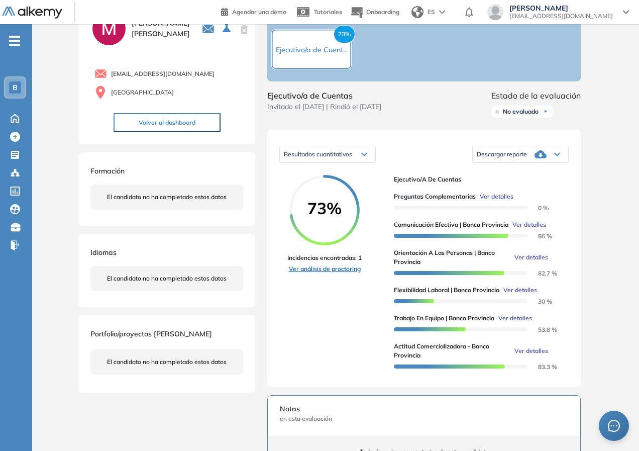
click at [342, 273] on link "Ver análisis de proctoring" at bounding box center [324, 268] width 74 height 9
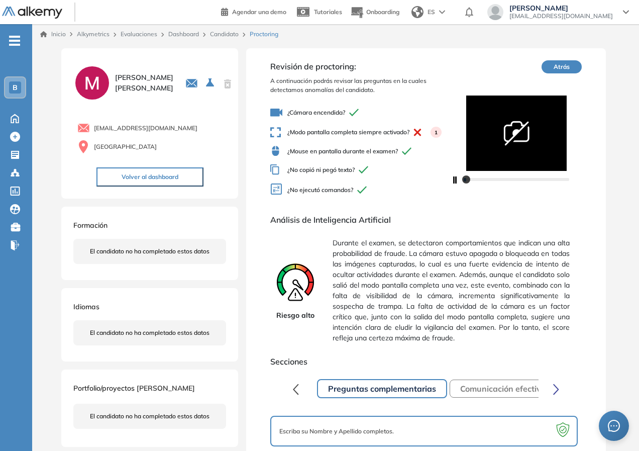
drag, startPoint x: 410, startPoint y: 129, endPoint x: 428, endPoint y: 130, distance: 17.6
click at [428, 130] on div "1" at bounding box center [425, 132] width 32 height 11
click at [432, 130] on div "1" at bounding box center [435, 132] width 11 height 11
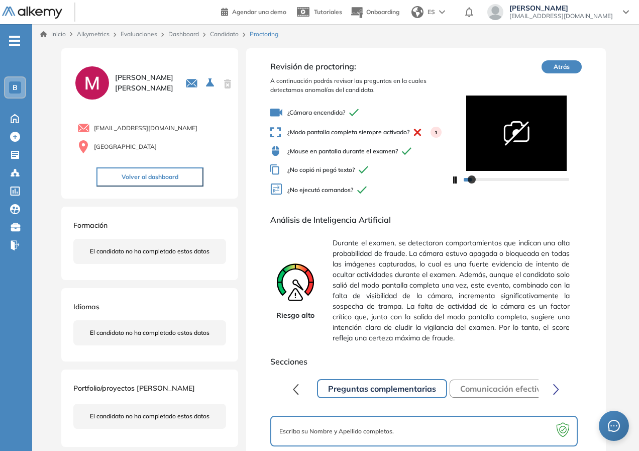
click at [414, 225] on span "Análisis de Inteligencia Artificial" at bounding box center [425, 219] width 311 height 12
click at [426, 140] on div "¿Cámara encendida? ¿Modo pantalla completa siempre activado? 1 ¿Mouse en pantal…" at bounding box center [360, 151] width 180 height 99
drag, startPoint x: 393, startPoint y: 282, endPoint x: 378, endPoint y: 235, distance: 49.4
click at [392, 281] on span "Durante el examen, se detectaron comportamientos que indican una alta probabili…" at bounding box center [451, 291] width 237 height 114
drag, startPoint x: 321, startPoint y: 123, endPoint x: 378, endPoint y: 132, distance: 57.5
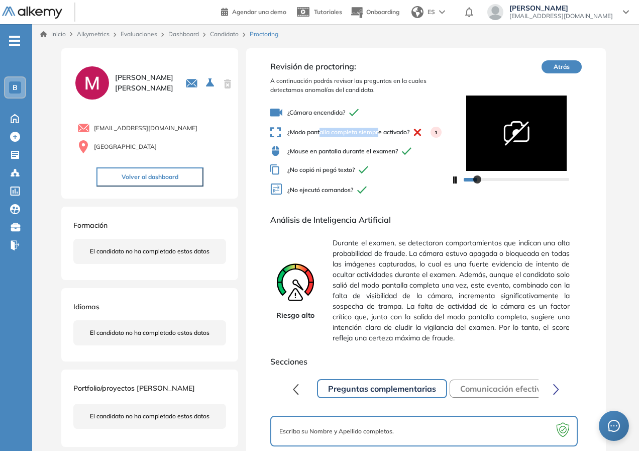
click at [378, 132] on div "¿Cámara encendida? ¿Modo pantalla completa siempre activado? 1 ¿Mouse en pantal…" at bounding box center [360, 151] width 180 height 99
click at [378, 132] on span "¿Modo pantalla completa siempre activado? 1" at bounding box center [360, 132] width 180 height 11
drag, startPoint x: 378, startPoint y: 129, endPoint x: 369, endPoint y: 136, distance: 11.9
click at [378, 129] on span "¿Modo pantalla completa siempre activado? 1" at bounding box center [360, 132] width 180 height 11
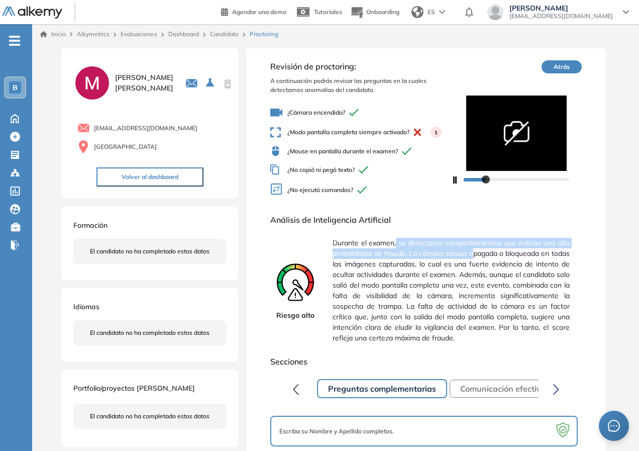
drag, startPoint x: 404, startPoint y: 241, endPoint x: 475, endPoint y: 253, distance: 72.3
click at [474, 256] on span "Durante el examen, se detectaron comportamientos que indican una alta probabili…" at bounding box center [451, 291] width 237 height 114
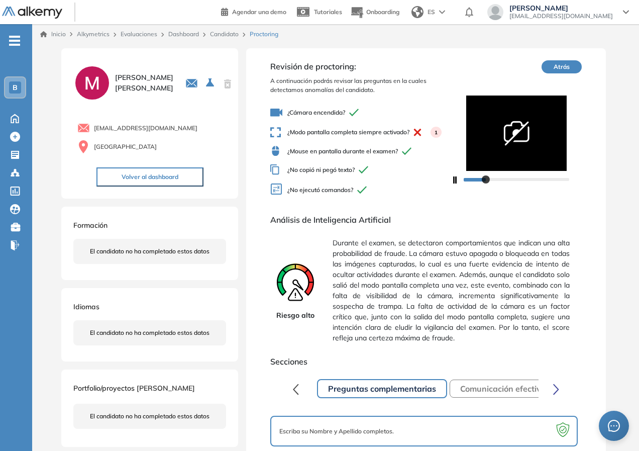
click at [475, 253] on span "Durante el examen, se detectaron comportamientos que indican una alta probabili…" at bounding box center [451, 291] width 237 height 114
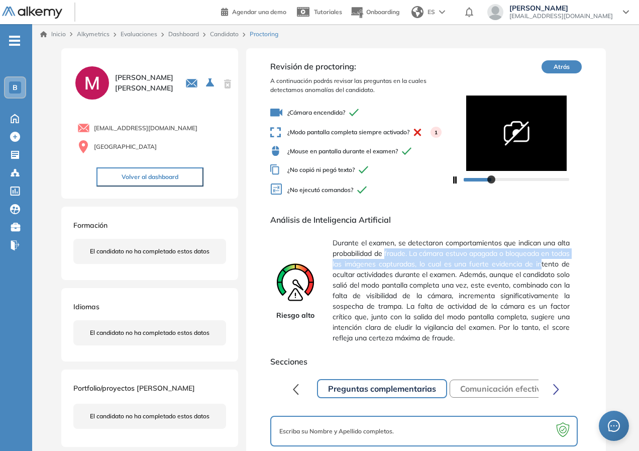
drag, startPoint x: 392, startPoint y: 249, endPoint x: 540, endPoint y: 265, distance: 148.5
click at [540, 265] on span "Durante el examen, se detectaron comportamientos que indican una alta probabili…" at bounding box center [451, 291] width 237 height 114
click at [538, 268] on span "Durante el examen, se detectaron comportamientos que indican una alta probabili…" at bounding box center [451, 291] width 237 height 114
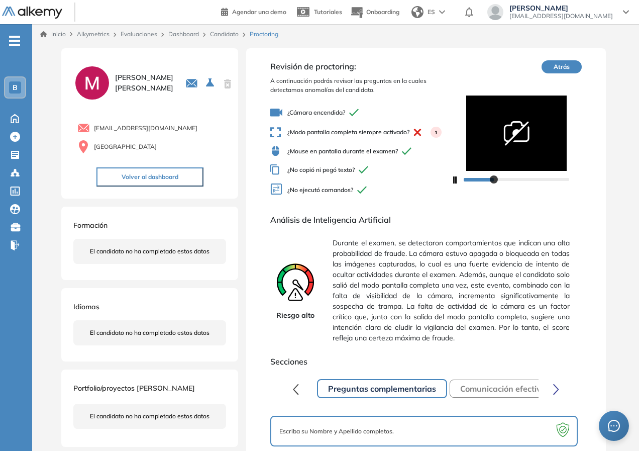
click at [384, 275] on span "Durante el examen, se detectaron comportamientos que indican una alta probabili…" at bounding box center [451, 291] width 237 height 114
click at [468, 267] on span "Durante el examen, se detectaron comportamientos que indican una alta probabili…" at bounding box center [451, 291] width 237 height 114
drag, startPoint x: 423, startPoint y: 261, endPoint x: 578, endPoint y: 269, distance: 154.4
click at [578, 269] on div "Riesgo alto Durante el examen, se detectaron comportamientos que indican una al…" at bounding box center [425, 291] width 311 height 114
drag, startPoint x: 576, startPoint y: 270, endPoint x: 527, endPoint y: 266, distance: 48.8
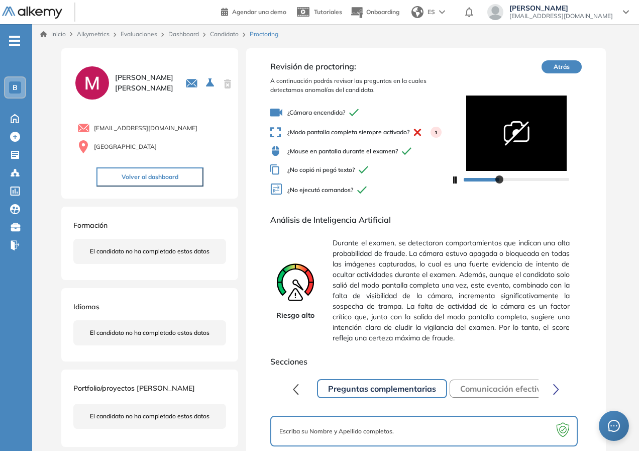
click at [574, 270] on div "Riesgo alto Durante el examen, se detectaron comportamientos que indican una al…" at bounding box center [425, 291] width 311 height 114
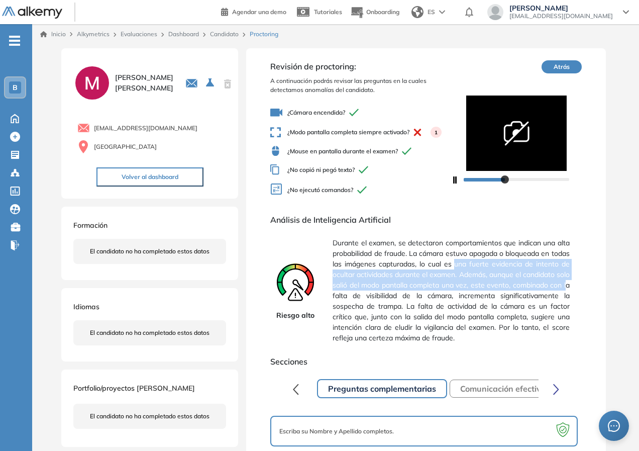
drag, startPoint x: 454, startPoint y: 262, endPoint x: 567, endPoint y: 286, distance: 115.7
click at [567, 287] on span "Durante el examen, se detectaron comportamientos que indican una alta probabili…" at bounding box center [451, 291] width 237 height 114
drag, startPoint x: 567, startPoint y: 284, endPoint x: 556, endPoint y: 280, distance: 11.8
click at [567, 284] on span "Durante el examen, se detectaron comportamientos que indican una alta probabili…" at bounding box center [451, 291] width 237 height 114
click at [480, 272] on span "Durante el examen, se detectaron comportamientos que indican una alta probabili…" at bounding box center [451, 291] width 237 height 114
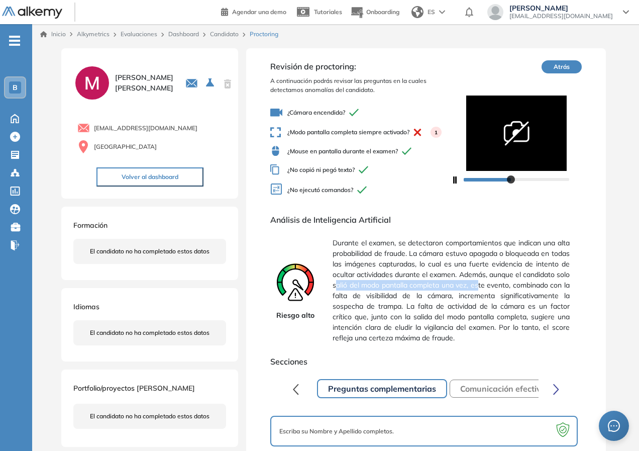
drag, startPoint x: 338, startPoint y: 285, endPoint x: 477, endPoint y: 285, distance: 138.6
click at [477, 285] on span "Durante el examen, se detectaron comportamientos que indican una alta probabili…" at bounding box center [451, 291] width 237 height 114
drag, startPoint x: 454, startPoint y: 284, endPoint x: 590, endPoint y: 288, distance: 135.7
click at [590, 288] on div "Revisión de proctoring: A continuación podrás revisar las preguntas en la cuale…" at bounding box center [425, 312] width 359 height 528
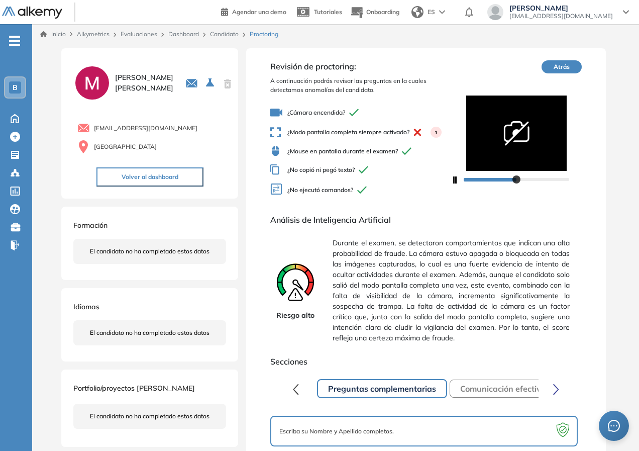
click at [561, 297] on span "Durante el examen, se detectaron comportamientos que indican una alta probabili…" at bounding box center [451, 291] width 237 height 114
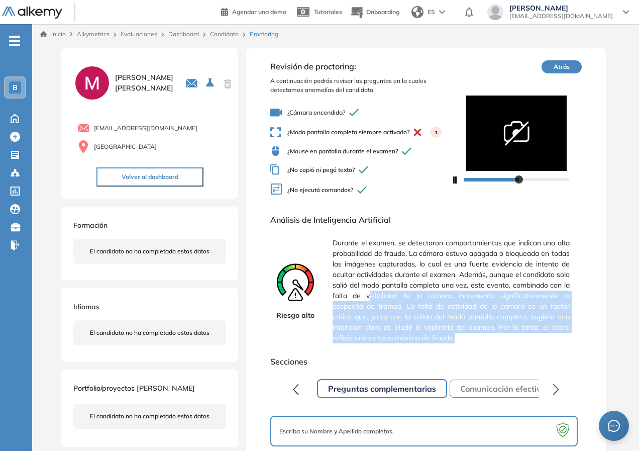
drag, startPoint x: 370, startPoint y: 295, endPoint x: 493, endPoint y: 343, distance: 132.2
click at [493, 343] on span "Durante el examen, se detectaron comportamientos que indican una alta probabili…" at bounding box center [451, 291] width 237 height 114
drag, startPoint x: 491, startPoint y: 341, endPoint x: 486, endPoint y: 336, distance: 7.5
click at [490, 341] on span "Durante el examen, se detectaron comportamientos que indican una alta probabili…" at bounding box center [451, 291] width 237 height 114
click at [418, 309] on span "Durante el examen, se detectaron comportamientos que indican una alta probabili…" at bounding box center [451, 291] width 237 height 114
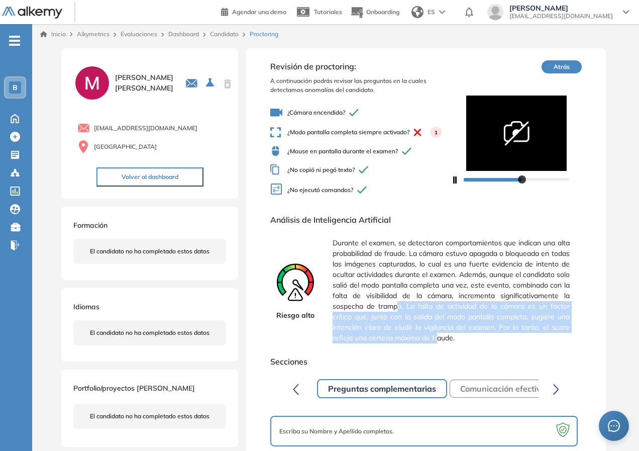
drag, startPoint x: 398, startPoint y: 307, endPoint x: 438, endPoint y: 345, distance: 54.4
click at [439, 347] on span "Durante el examen, se detectaron comportamientos que indican una alta probabili…" at bounding box center [451, 291] width 237 height 114
click at [429, 329] on span "Durante el examen, se detectaron comportamientos que indican una alta probabili…" at bounding box center [451, 291] width 237 height 114
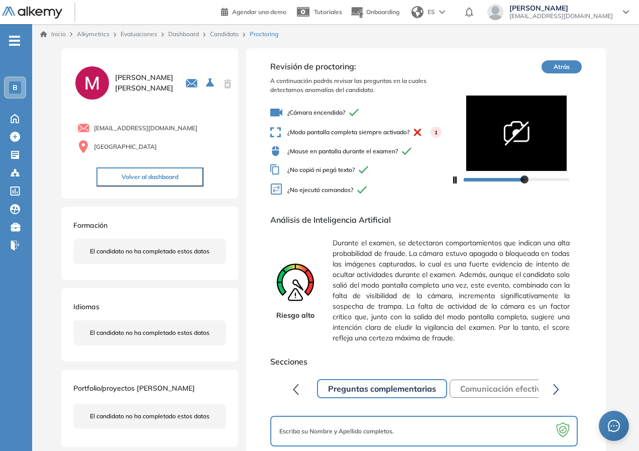
click at [429, 323] on span "Durante el examen, se detectaron comportamientos que indican una alta probabili…" at bounding box center [451, 291] width 237 height 114
click at [429, 324] on span "Durante el examen, se detectaron comportamientos que indican una alta probabili…" at bounding box center [451, 291] width 237 height 114
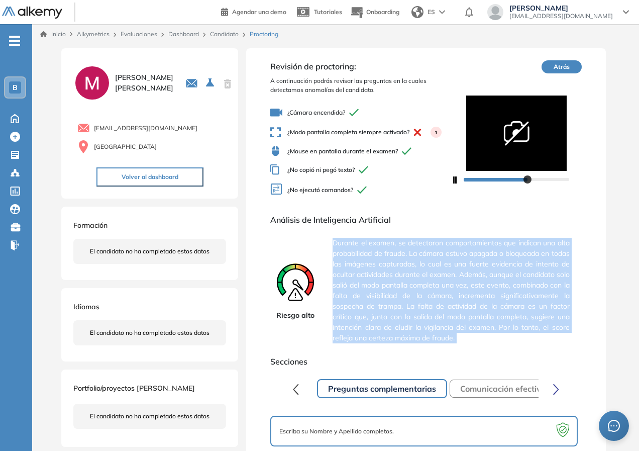
click at [429, 324] on span "Durante el examen, se detectaron comportamientos que indican una alta probabili…" at bounding box center [451, 291] width 237 height 114
click at [487, 332] on span "Durante el examen, se detectaron comportamientos que indican una alta probabili…" at bounding box center [451, 291] width 237 height 114
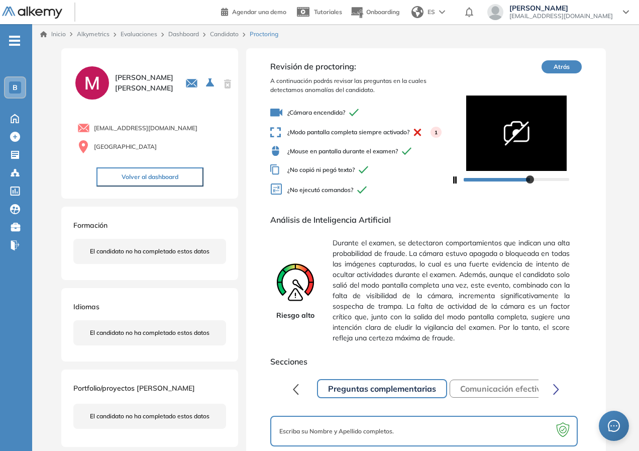
click at [229, 32] on link "Candidato" at bounding box center [224, 34] width 29 height 8
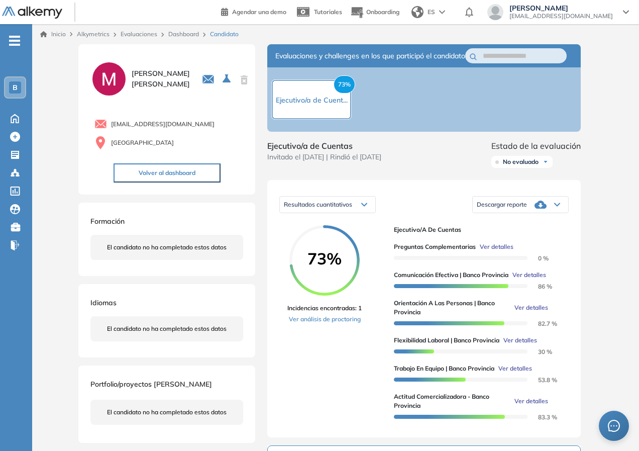
click at [528, 312] on span "Ver detalles" at bounding box center [531, 307] width 34 height 9
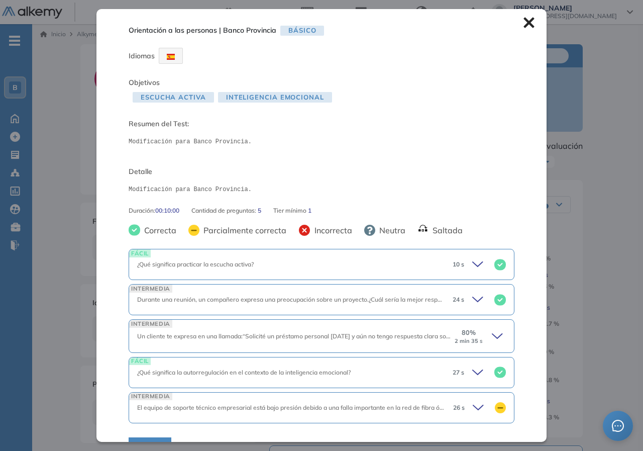
scroll to position [23, 0]
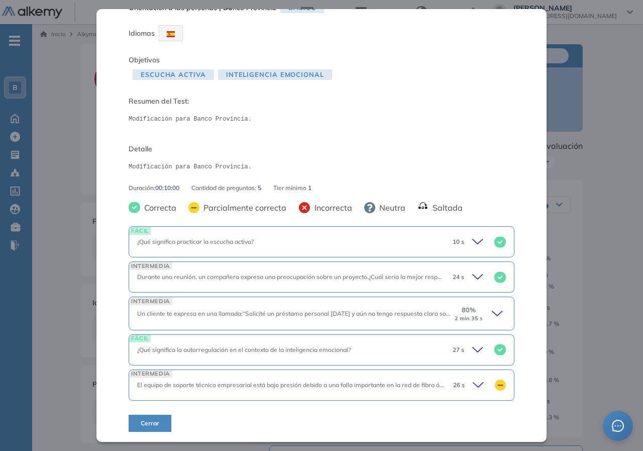
click at [492, 315] on icon at bounding box center [499, 313] width 14 height 14
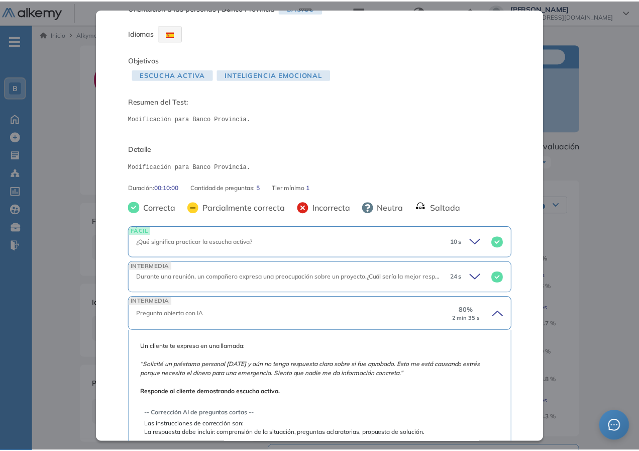
scroll to position [173, 0]
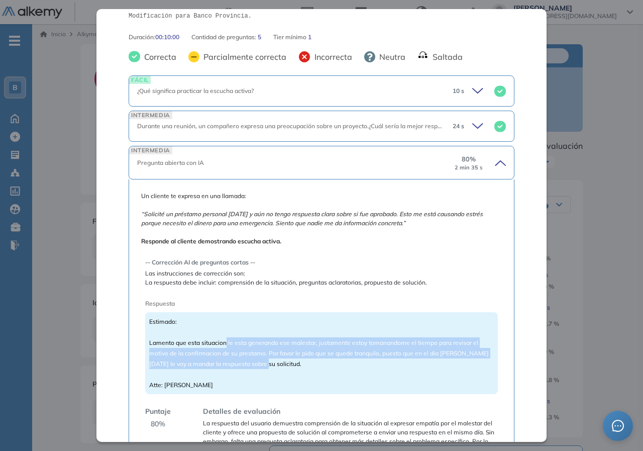
drag, startPoint x: 225, startPoint y: 341, endPoint x: 350, endPoint y: 363, distance: 126.9
click at [350, 363] on div "Estimado: Lamento que esta situacion le esta generando ese malestar, justamente…" at bounding box center [321, 353] width 353 height 82
drag, startPoint x: 350, startPoint y: 363, endPoint x: 288, endPoint y: 329, distance: 70.4
click at [348, 363] on div "Estimado: Lamento que esta situacion le esta generando ese malestar, justamente…" at bounding box center [321, 353] width 353 height 82
click at [288, 343] on span "Estimado: Lamento que esta situacion le esta generando ese malestar, justamente…" at bounding box center [319, 352] width 340 height 71
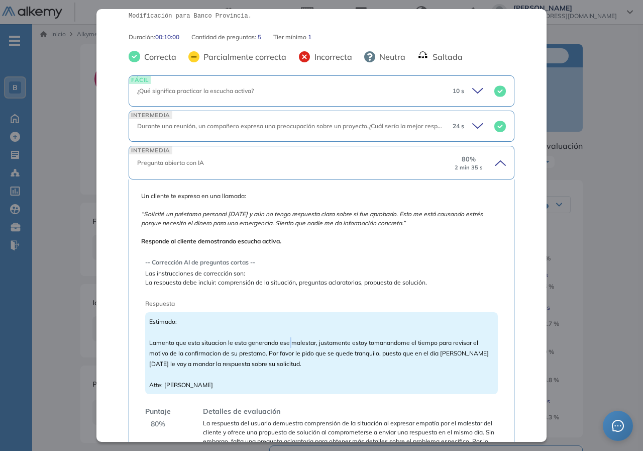
click at [288, 343] on span "Estimado: Lamento que esta situacion le esta generando ese malestar, justamente…" at bounding box center [319, 352] width 340 height 71
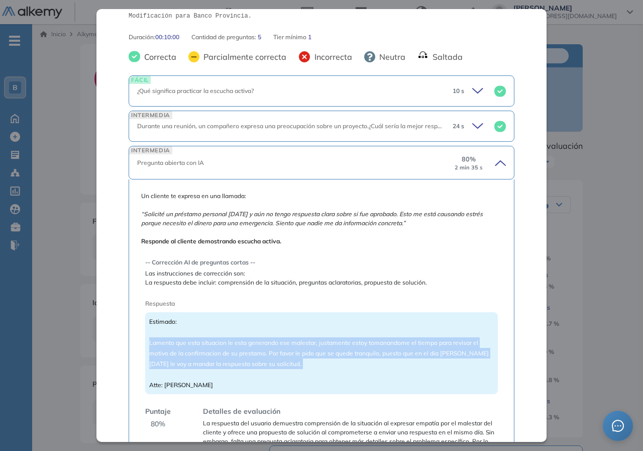
click at [288, 343] on span "Estimado: Lamento que esta situacion le esta generando ese malestar, justamente…" at bounding box center [319, 352] width 340 height 71
click at [334, 343] on span "Estimado: Lamento que esta situacion le esta generando ese malestar, justamente…" at bounding box center [319, 352] width 340 height 71
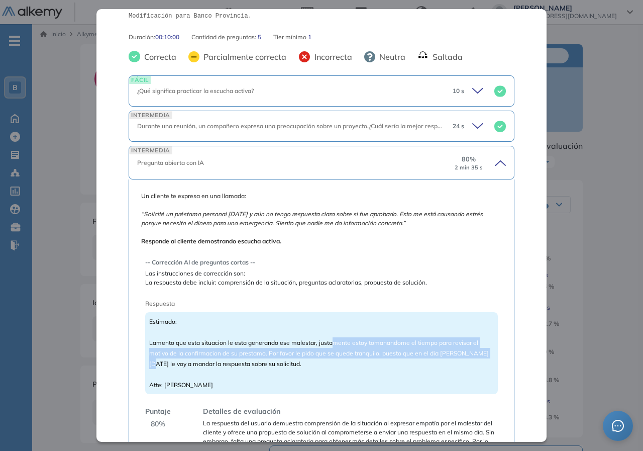
drag, startPoint x: 333, startPoint y: 343, endPoint x: 431, endPoint y: 358, distance: 100.0
click at [494, 356] on div "Un cliente te expresa en una llamada: “Solicité un préstamo personal hace dos s…" at bounding box center [321, 322] width 361 height 263
click at [200, 356] on span "Estimado: Lamento que esta situacion le esta generando ese malestar, justamente…" at bounding box center [319, 352] width 340 height 71
drag, startPoint x: 169, startPoint y: 353, endPoint x: 262, endPoint y: 359, distance: 93.7
click at [262, 359] on div "Estimado: Lamento que esta situacion le esta generando ese malestar, justamente…" at bounding box center [321, 353] width 353 height 82
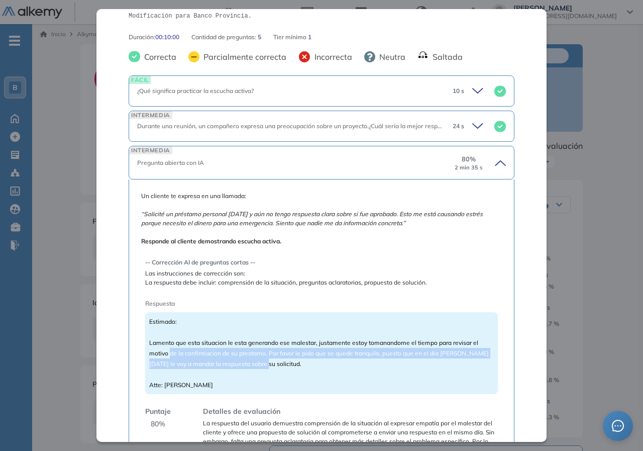
click at [262, 359] on div "Estimado: Lamento que esta situacion le esta generando ese malestar, justamente…" at bounding box center [321, 353] width 353 height 82
drag, startPoint x: 265, startPoint y: 352, endPoint x: 269, endPoint y: 365, distance: 13.5
click at [269, 365] on div "Estimado: Lamento que esta situacion le esta generando ese malestar, justamente…" at bounding box center [321, 353] width 353 height 82
drag, startPoint x: 269, startPoint y: 365, endPoint x: 271, endPoint y: 353, distance: 12.2
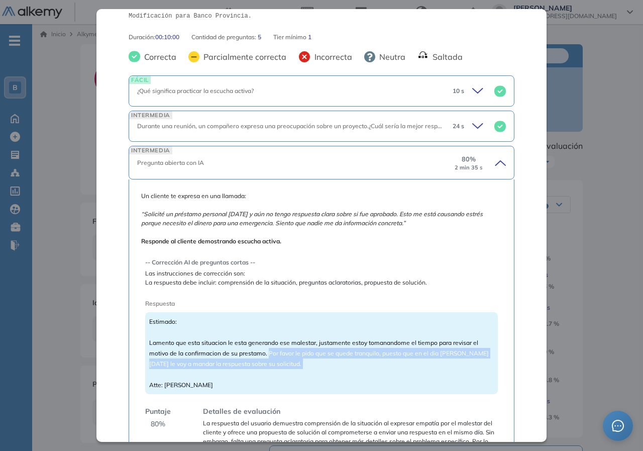
click at [271, 353] on div "Estimado: Lamento que esta situacion le esta generando ese malestar, justamente…" at bounding box center [321, 353] width 353 height 82
click at [271, 353] on span "Estimado: Lamento que esta situacion le esta generando ese malestar, justamente…" at bounding box center [319, 352] width 340 height 71
drag, startPoint x: 274, startPoint y: 352, endPoint x: 273, endPoint y: 359, distance: 7.1
click at [273, 359] on div "Estimado: Lamento que esta situacion le esta generando ese malestar, justamente…" at bounding box center [321, 353] width 353 height 82
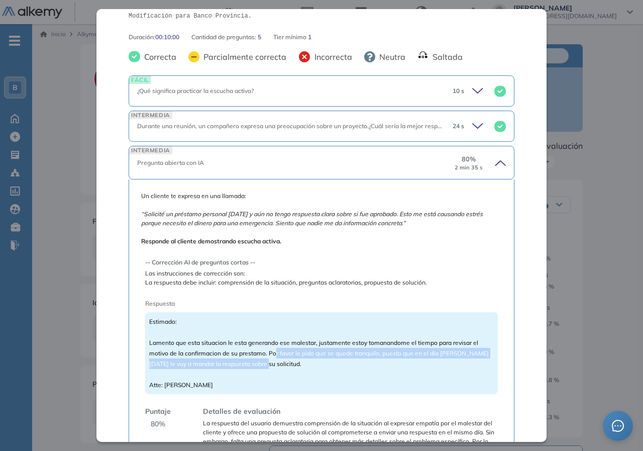
drag, startPoint x: 276, startPoint y: 355, endPoint x: 264, endPoint y: 366, distance: 16.4
click at [264, 366] on div "Estimado: Lamento que esta situacion le esta generando ese malestar, justamente…" at bounding box center [321, 353] width 353 height 82
drag, startPoint x: 267, startPoint y: 351, endPoint x: 266, endPoint y: 367, distance: 15.6
click at [266, 367] on div "Estimado: Lamento que esta situacion le esta generando ese malestar, justamente…" at bounding box center [321, 353] width 353 height 82
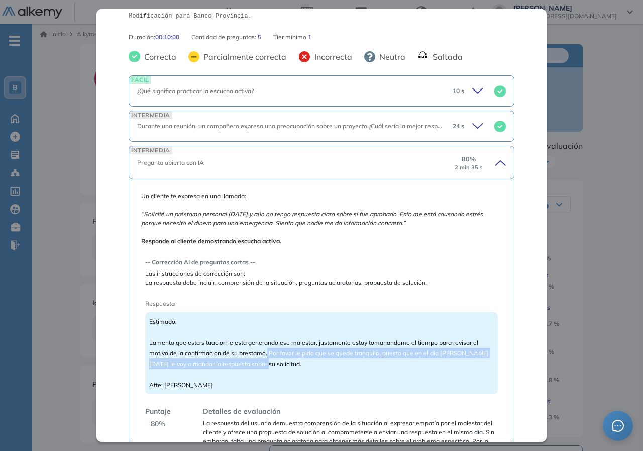
click at [266, 367] on div "Estimado: Lamento que esta situacion le esta generando ese malestar, justamente…" at bounding box center [321, 353] width 353 height 82
drag, startPoint x: 266, startPoint y: 365, endPoint x: 268, endPoint y: 353, distance: 12.8
click at [268, 353] on div "Estimado: Lamento que esta situacion le esta generando ese malestar, justamente…" at bounding box center [321, 353] width 353 height 82
click at [268, 353] on span "Estimado: Lamento que esta situacion le esta generando ese malestar, justamente…" at bounding box center [319, 352] width 340 height 71
drag, startPoint x: 187, startPoint y: 360, endPoint x: 252, endPoint y: 360, distance: 65.3
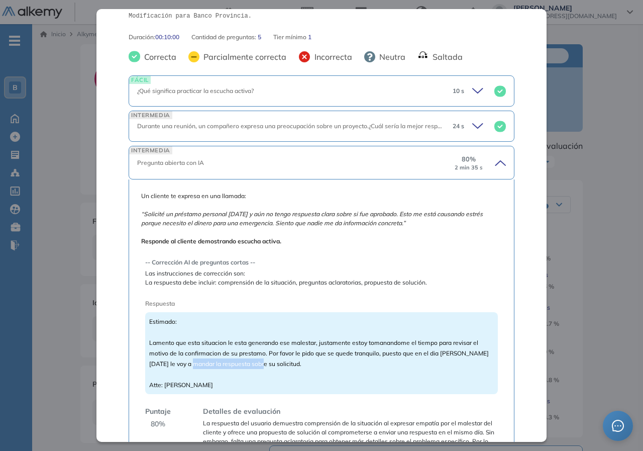
click at [252, 360] on span "Estimado: Lamento que esta situacion le esta generando ese malestar, justamente…" at bounding box center [319, 352] width 340 height 71
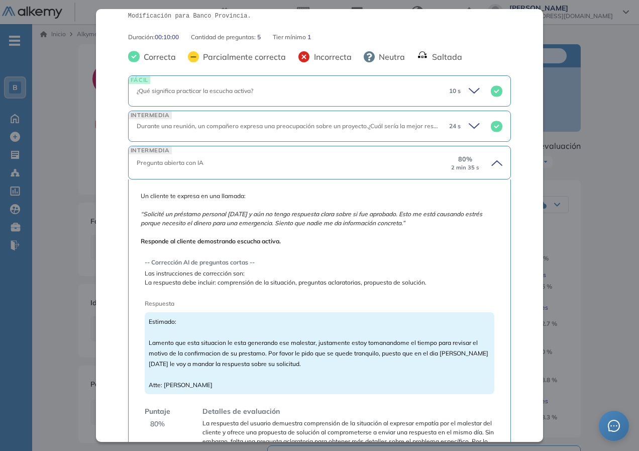
click at [639, 216] on html "Perfil Todos los espacios Todos los espacios B Home Home Alkymetrics Alkymetric…" at bounding box center [319, 225] width 639 height 451
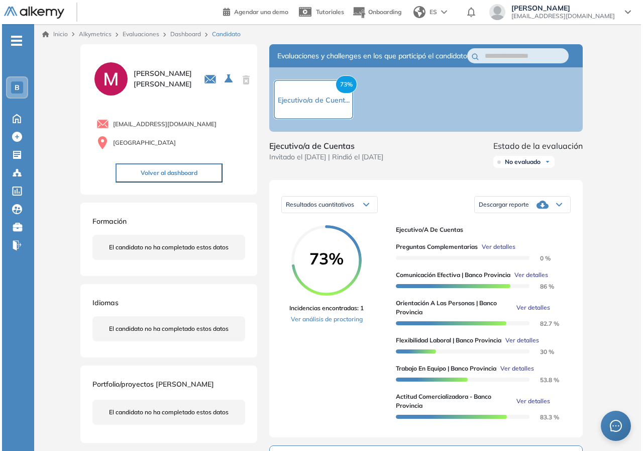
scroll to position [50, 0]
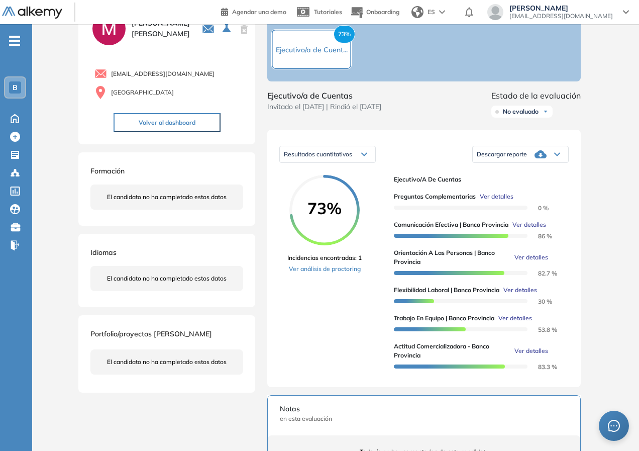
click at [536, 262] on span "Ver detalles" at bounding box center [531, 257] width 34 height 9
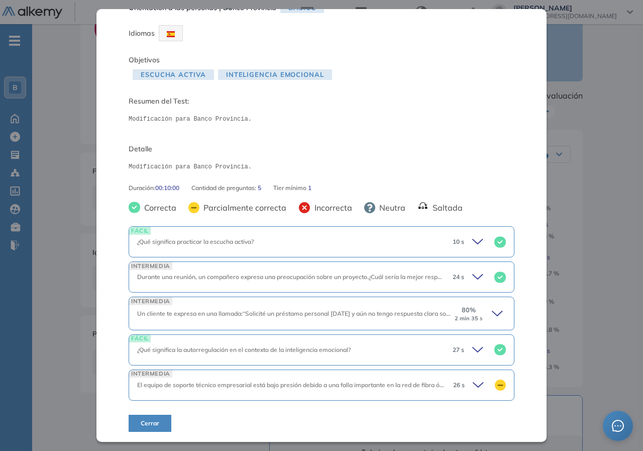
scroll to position [23, 0]
click at [468, 310] on span "80 %" at bounding box center [469, 310] width 14 height 10
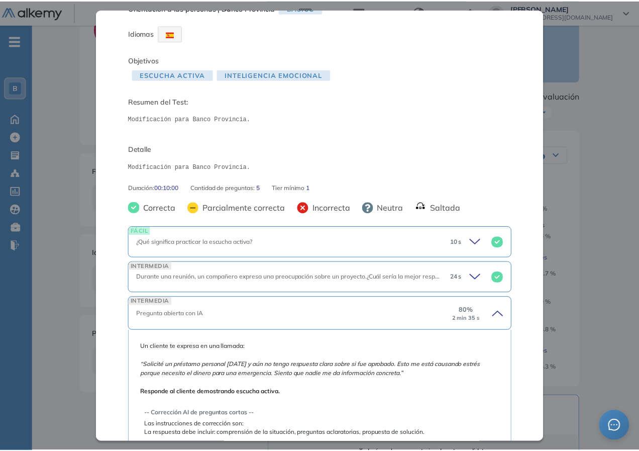
scroll to position [224, 0]
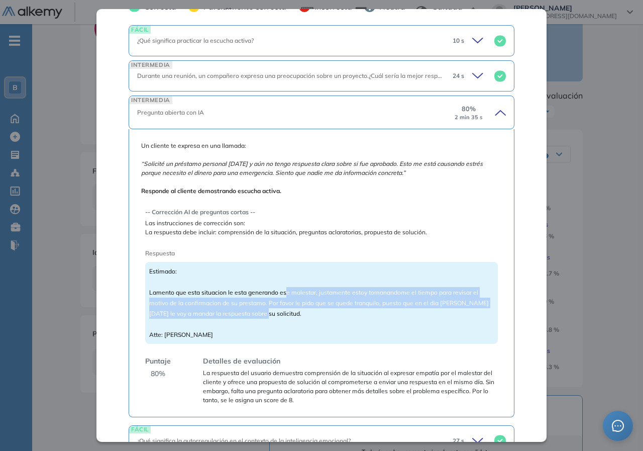
drag, startPoint x: 284, startPoint y: 292, endPoint x: 402, endPoint y: 316, distance: 119.9
click at [402, 316] on div "Estimado: Lamento que esta situacion le esta generando ese malestar, justamente…" at bounding box center [321, 303] width 353 height 82
drag, startPoint x: 391, startPoint y: 308, endPoint x: 276, endPoint y: 302, distance: 115.2
click at [390, 308] on div "Estimado: Lamento que esta situacion le esta generando ese malestar, justamente…" at bounding box center [321, 303] width 353 height 82
click at [232, 305] on span "Estimado: Lamento que esta situacion le esta generando ese malestar, justamente…" at bounding box center [319, 302] width 340 height 71
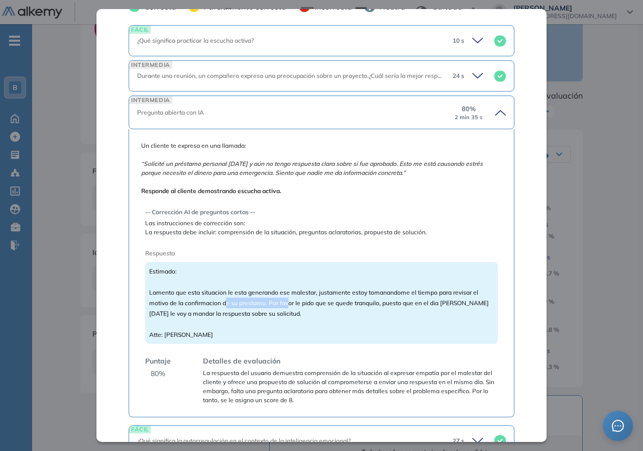
drag, startPoint x: 226, startPoint y: 305, endPoint x: 286, endPoint y: 305, distance: 60.3
click at [286, 305] on span "Estimado: Lamento que esta situacion le esta generando ese malestar, justamente…" at bounding box center [319, 302] width 340 height 71
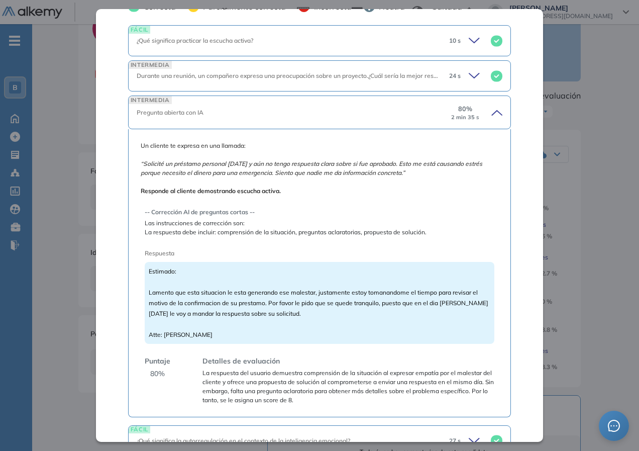
click at [592, 288] on div "Orientación a las personas | Banco Provincia Básico Idiomas Objetivos Escucha a…" at bounding box center [335, 324] width 522 height 661
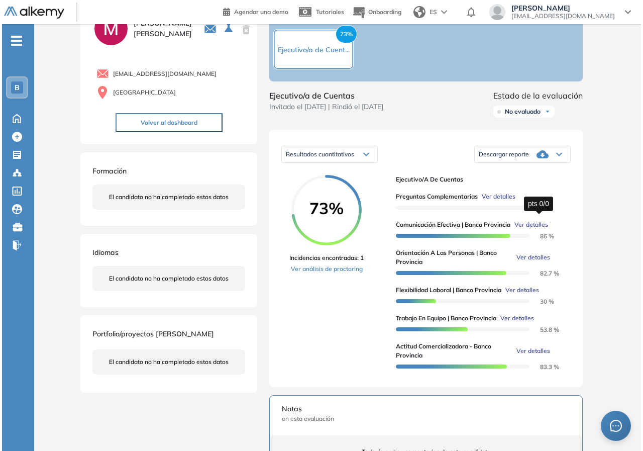
scroll to position [138, 0]
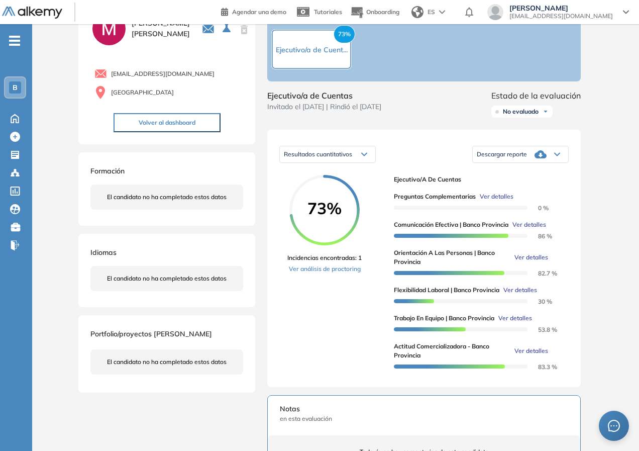
click at [529, 229] on span "Ver detalles" at bounding box center [529, 224] width 34 height 9
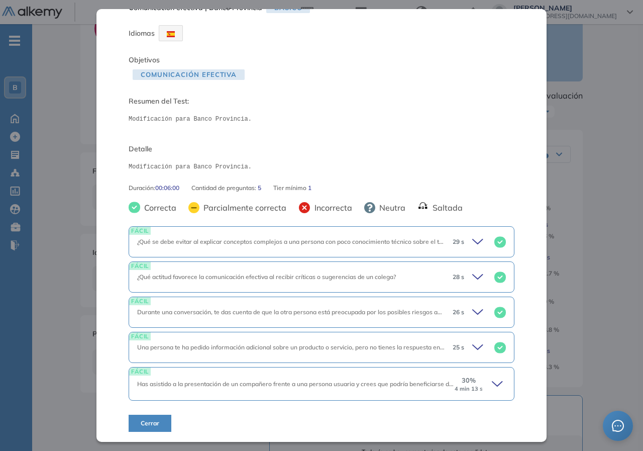
scroll to position [23, 0]
click at [482, 393] on div "FÁCIL Has asistido a la presentación de un compañero frente a una persona usuar…" at bounding box center [322, 383] width 386 height 33
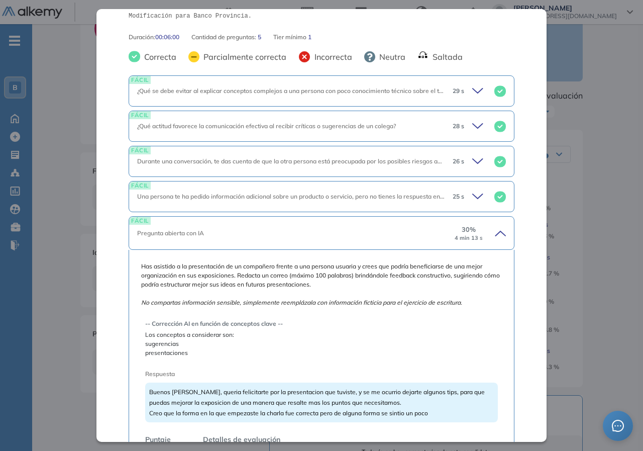
scroll to position [224, 0]
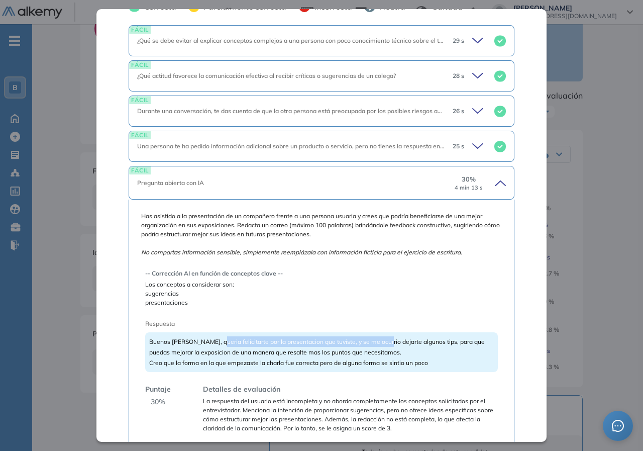
drag, startPoint x: 214, startPoint y: 340, endPoint x: 383, endPoint y: 340, distance: 168.8
click at [379, 342] on span "Buenos dias Raul, queria felicitarte por la presentacion que tuviste, y se me o…" at bounding box center [317, 352] width 336 height 29
click at [384, 341] on span "Buenos dias Raul, queria felicitarte por la presentacion que tuviste, y se me o…" at bounding box center [317, 352] width 336 height 29
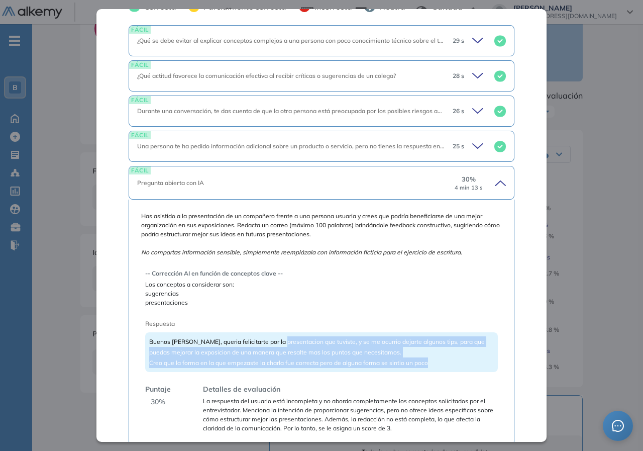
drag, startPoint x: 274, startPoint y: 338, endPoint x: 446, endPoint y: 370, distance: 174.8
click at [446, 370] on div "Buenos dias Raul, queria felicitarte por la presentacion que tuviste, y se me o…" at bounding box center [321, 352] width 353 height 40
click at [444, 364] on div "Buenos dias Raul, queria felicitarte por la presentacion que tuviste, y se me o…" at bounding box center [321, 352] width 353 height 40
drag, startPoint x: 444, startPoint y: 364, endPoint x: 443, endPoint y: 344, distance: 19.6
click at [443, 344] on div "Buenos dias Raul, queria felicitarte por la presentacion que tuviste, y se me o…" at bounding box center [321, 352] width 353 height 40
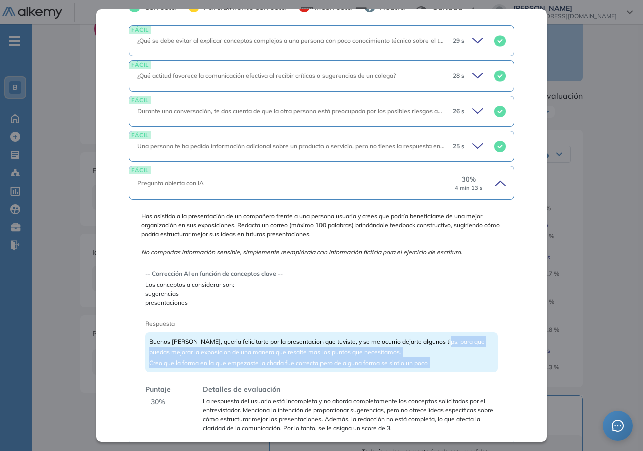
click at [443, 344] on span "Buenos dias Raul, queria felicitarte por la presentacion que tuviste, y se me o…" at bounding box center [317, 352] width 336 height 29
click at [270, 352] on span "Buenos dias Raul, queria felicitarte por la presentacion que tuviste, y se me o…" at bounding box center [317, 352] width 336 height 29
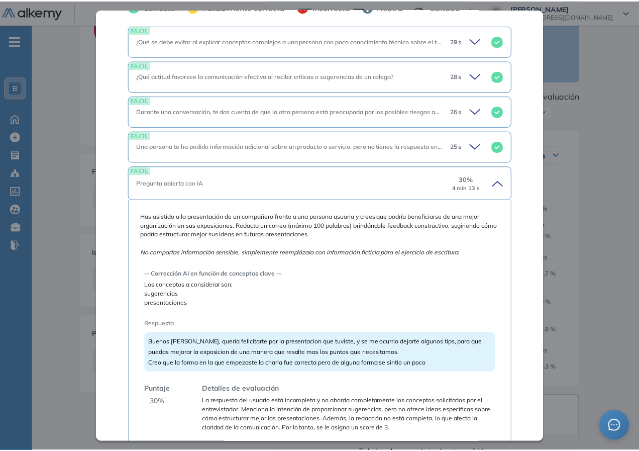
scroll to position [272, 0]
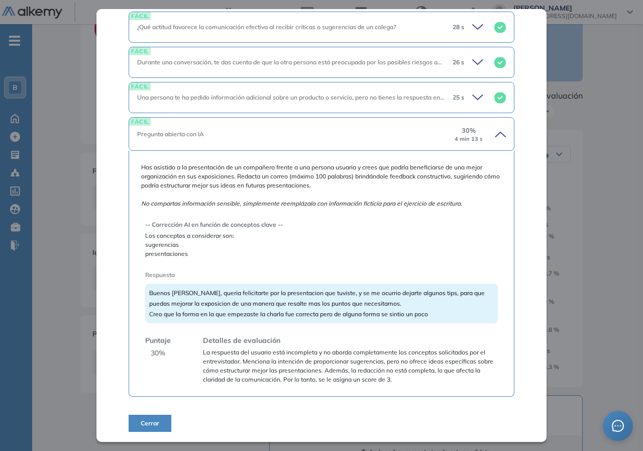
click at [215, 352] on span "La respuesta del usuario está incompleta y no aborda completamente los concepto…" at bounding box center [350, 366] width 295 height 36
click at [531, 236] on div "Comunicación efectiva | Banco Provincia Básico Idiomas Objetivos Comunicación e…" at bounding box center [321, 225] width 450 height 432
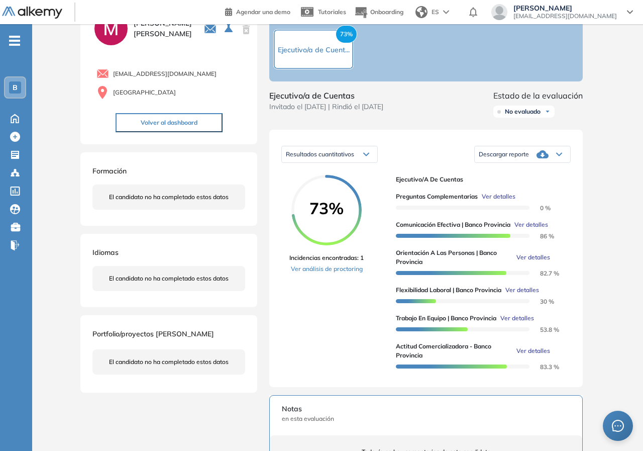
drag, startPoint x: 604, startPoint y: 233, endPoint x: 594, endPoint y: 233, distance: 10.0
click at [602, 233] on div "Inicio Alkymetrics Evaluaciones Dashboard Candidato Comunicación efectiva | Ban…" at bounding box center [337, 326] width 611 height 705
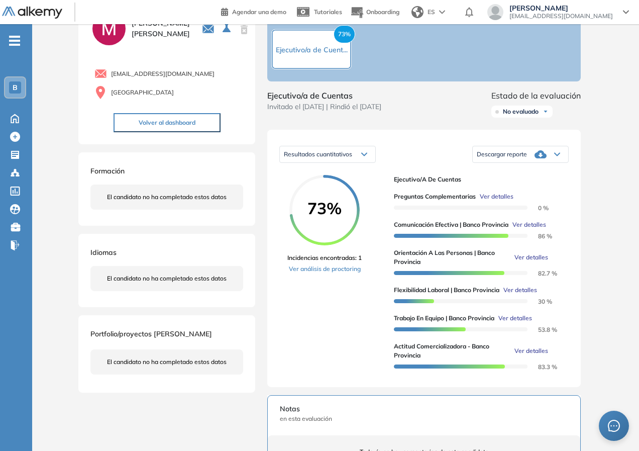
scroll to position [0, 0]
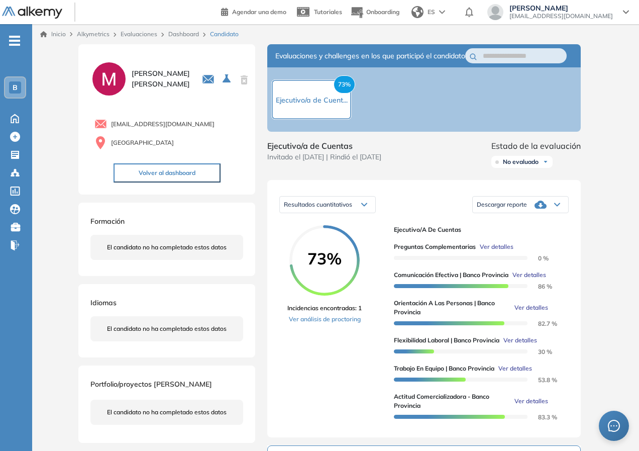
click at [180, 37] on link "Dashboard" at bounding box center [183, 34] width 31 height 8
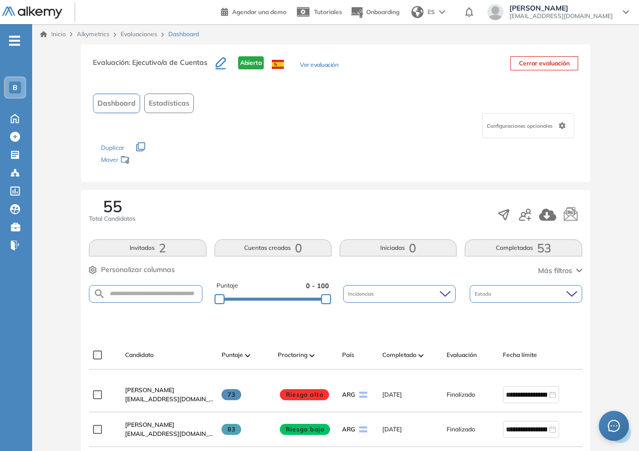
click at [116, 206] on span "55" at bounding box center [112, 206] width 19 height 16
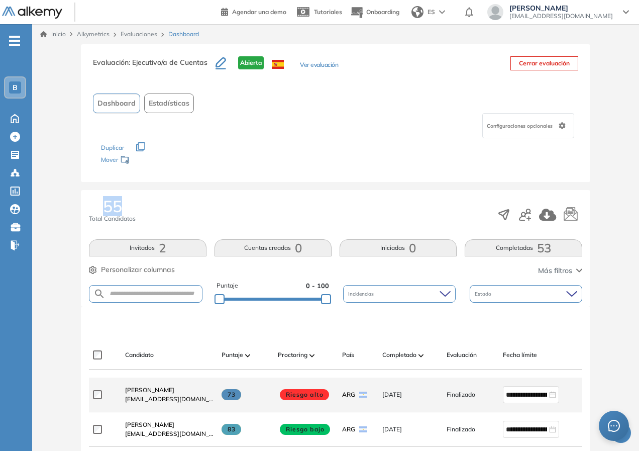
scroll to position [201, 0]
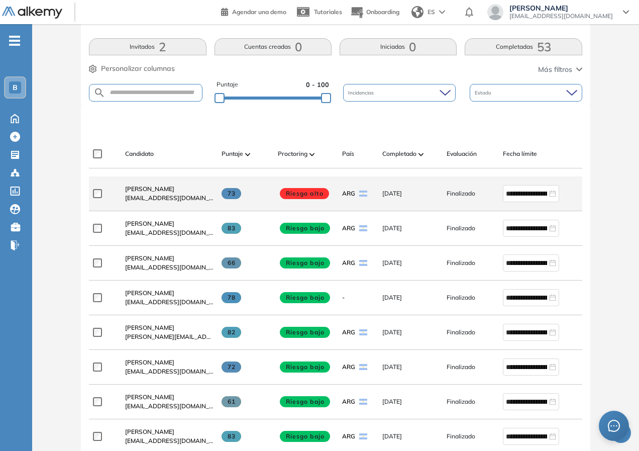
click at [301, 195] on span "Riesgo alto" at bounding box center [304, 193] width 49 height 11
click at [152, 201] on span "[EMAIL_ADDRESS][DOMAIN_NAME]" at bounding box center [169, 197] width 88 height 9
click at [148, 192] on span "[PERSON_NAME]" at bounding box center [149, 189] width 49 height 8
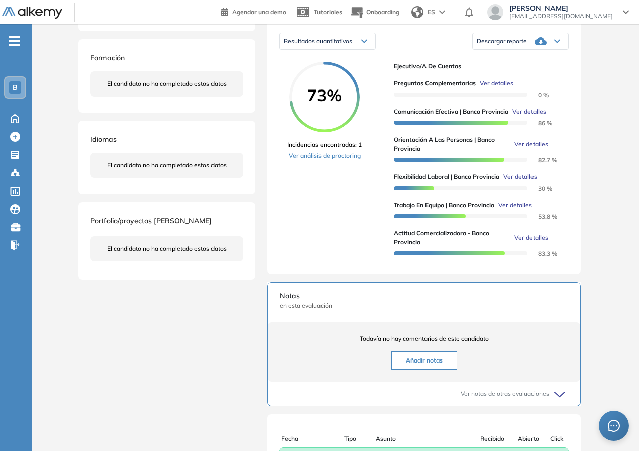
scroll to position [280, 0]
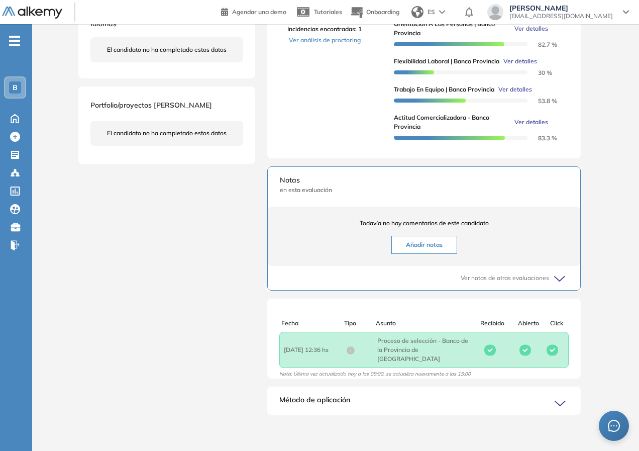
click at [421, 357] on span "Asunto : Proceso de selección - Banco de la Provincia de [GEOGRAPHIC_DATA]" at bounding box center [423, 349] width 93 height 27
click at [456, 349] on span "Asunto : Proceso de selección - Banco de la Provincia de [GEOGRAPHIC_DATA]" at bounding box center [423, 349] width 93 height 27
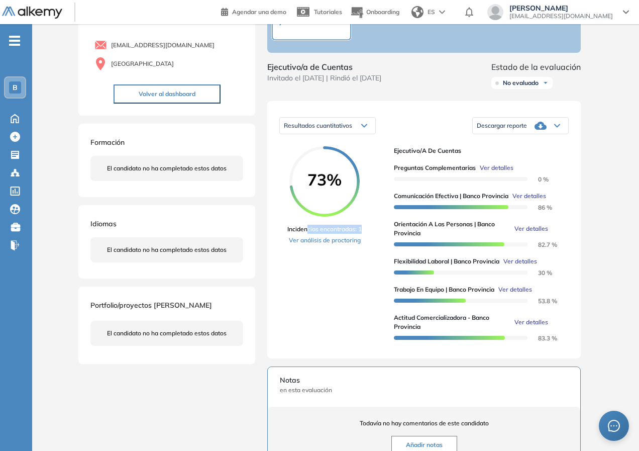
drag, startPoint x: 308, startPoint y: 237, endPoint x: 365, endPoint y: 237, distance: 56.8
click at [367, 235] on div "73% Incidencias encontradas: 1 Ver análisis de proctoring" at bounding box center [336, 246] width 98 height 200
click at [354, 245] on link "Ver análisis de proctoring" at bounding box center [324, 240] width 74 height 9
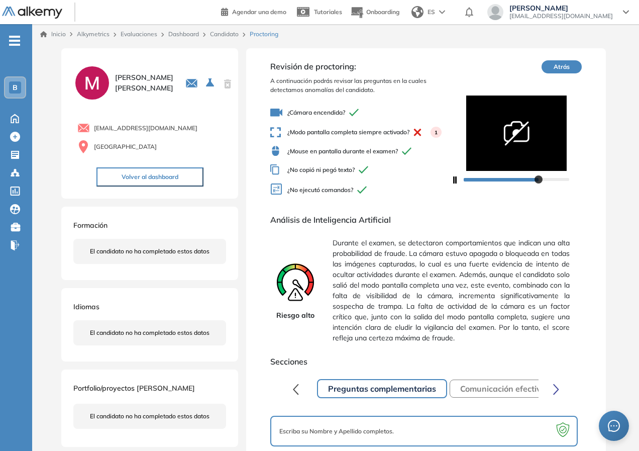
scroll to position [130, 0]
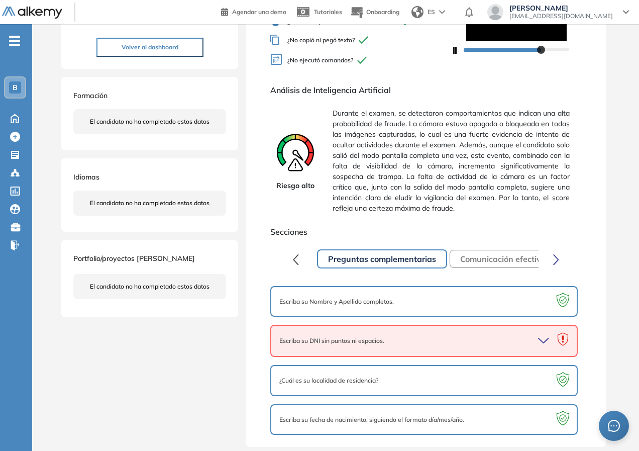
click at [542, 346] on icon "button" at bounding box center [545, 341] width 14 height 14
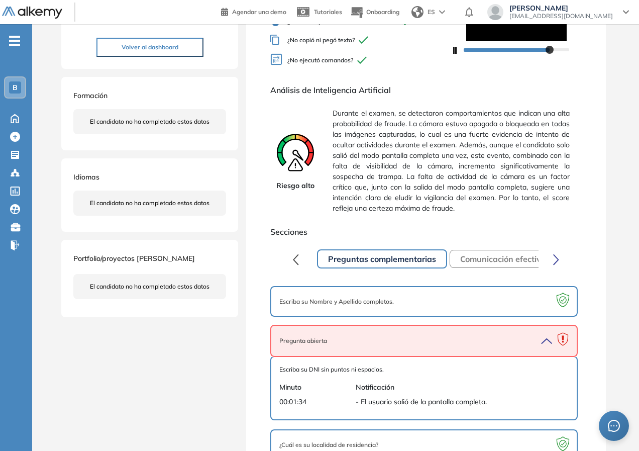
scroll to position [194, 0]
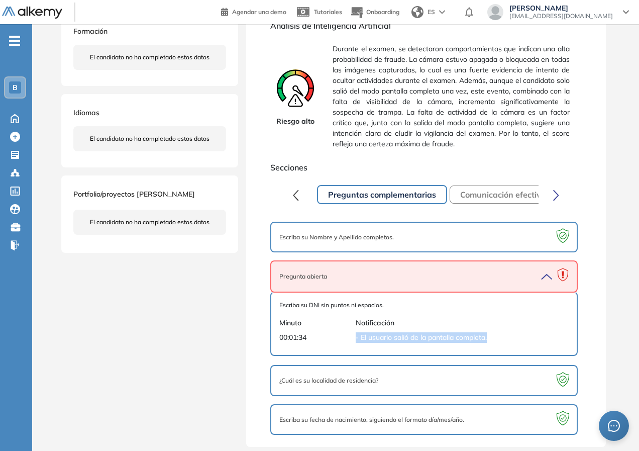
drag, startPoint x: 350, startPoint y: 337, endPoint x: 504, endPoint y: 334, distance: 154.7
click at [504, 334] on div "00:01:34 - El usuario salió de la pantalla completa." at bounding box center [423, 337] width 289 height 11
click at [504, 334] on span "- El usuario salió de la pantalla completa." at bounding box center [452, 337] width 192 height 11
click at [494, 333] on span "- El usuario salió de la pantalla completa." at bounding box center [452, 337] width 192 height 11
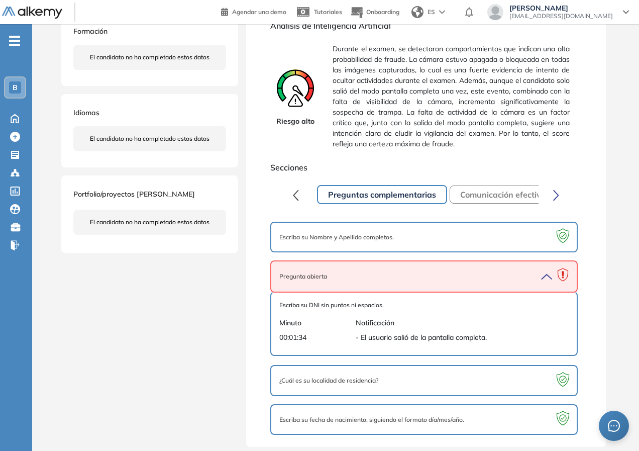
click at [494, 194] on button "Comunicación efectiva | Banco Provincia" at bounding box center [537, 194] width 175 height 18
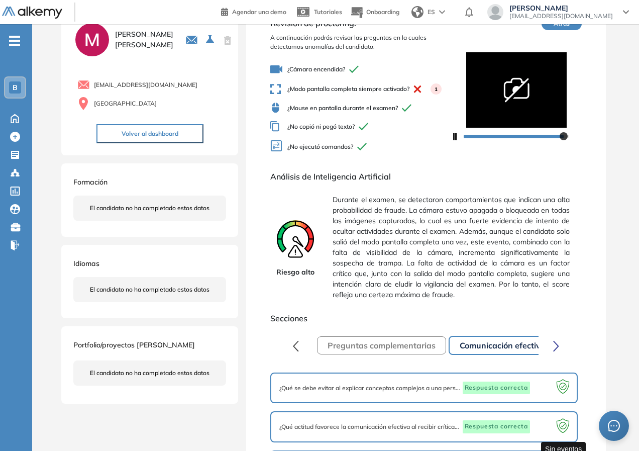
scroll to position [167, 0]
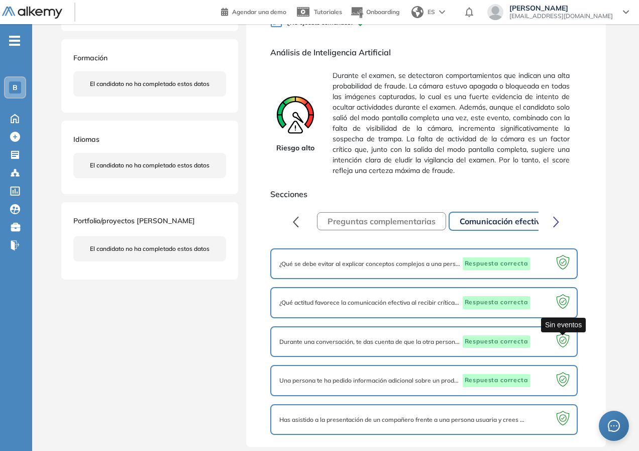
click at [563, 348] on icon at bounding box center [563, 342] width 20 height 20
click at [560, 221] on button "button" at bounding box center [556, 221] width 19 height 20
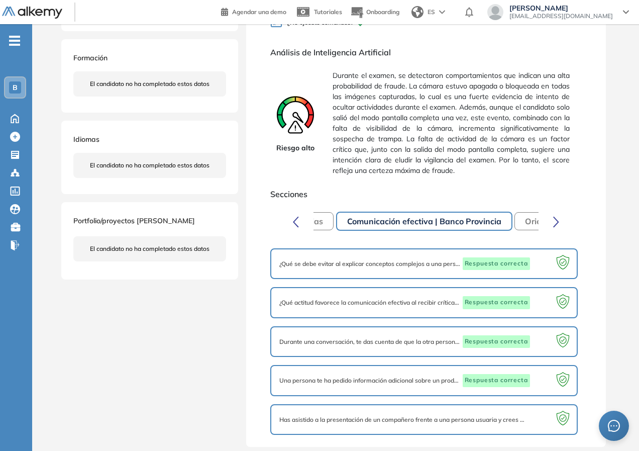
click at [560, 221] on button "button" at bounding box center [556, 221] width 19 height 20
click at [439, 212] on button "Orientación a las personas | Banco Provincia" at bounding box center [497, 221] width 191 height 18
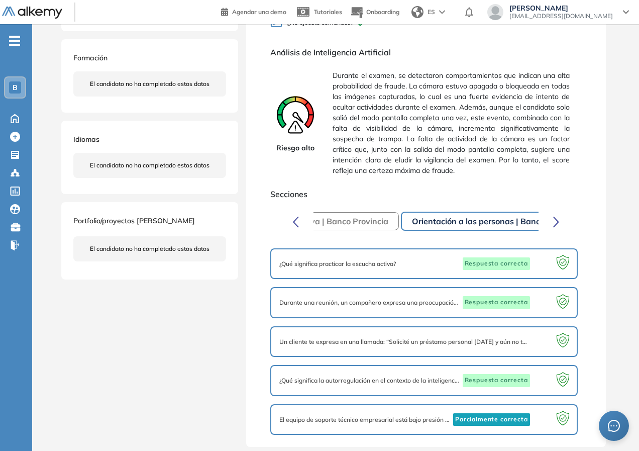
scroll to position [0, 0]
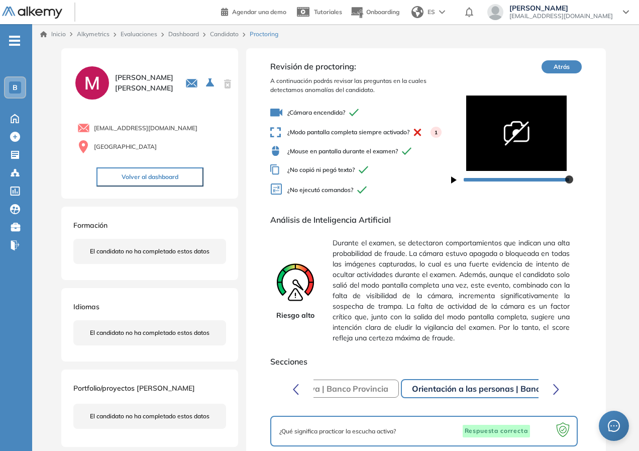
click at [227, 29] on div "Inicio Alkymetrics Evaluaciones Dashboard Candidato Proctoring" at bounding box center [335, 34] width 607 height 20
click at [224, 35] on link "Candidato" at bounding box center [224, 34] width 29 height 8
